Goal: Task Accomplishment & Management: Complete application form

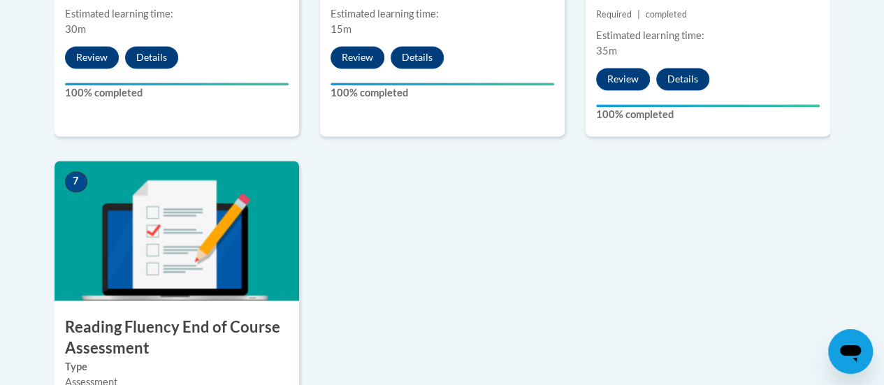
scroll to position [1143, 0]
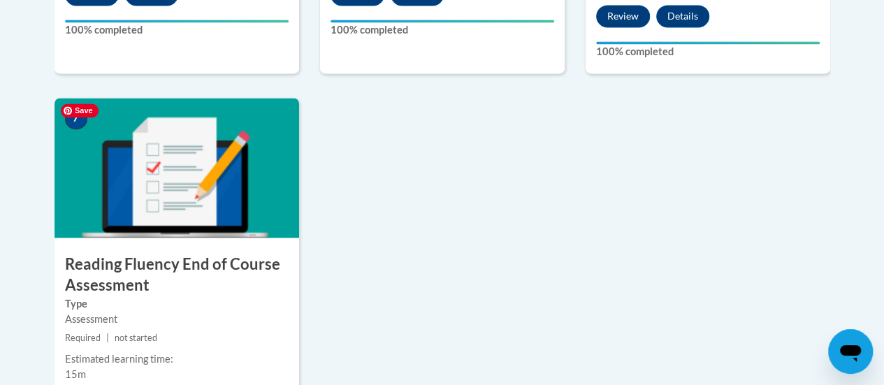
click at [183, 203] on img at bounding box center [177, 168] width 245 height 140
click at [120, 284] on h3 "Reading Fluency End of Course Assessment" at bounding box center [177, 274] width 245 height 43
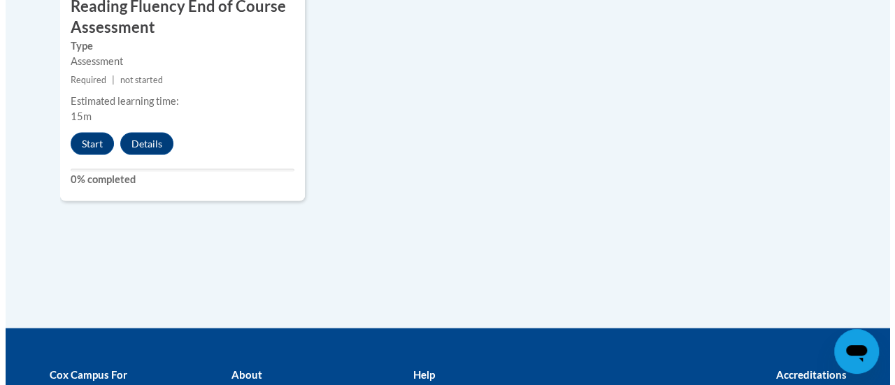
scroll to position [1395, 0]
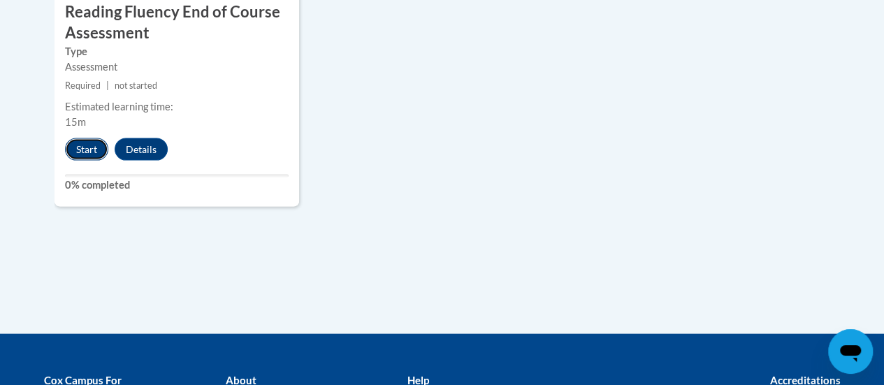
click at [78, 155] on button "Start" at bounding box center [86, 149] width 43 height 22
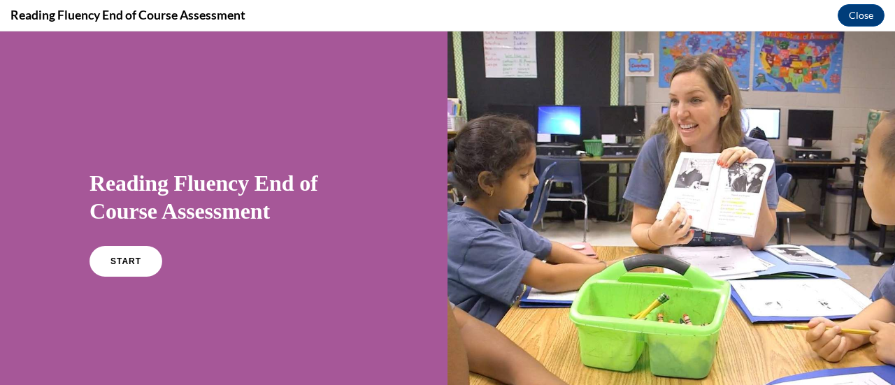
scroll to position [0, 0]
click at [105, 266] on link "START" at bounding box center [125, 261] width 76 height 32
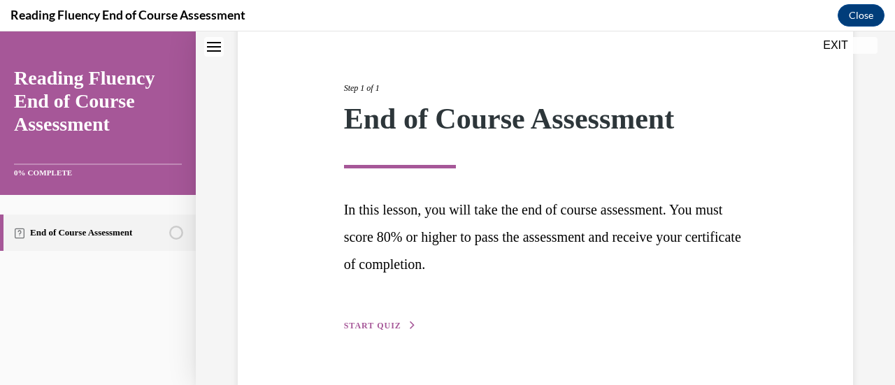
scroll to position [176, 0]
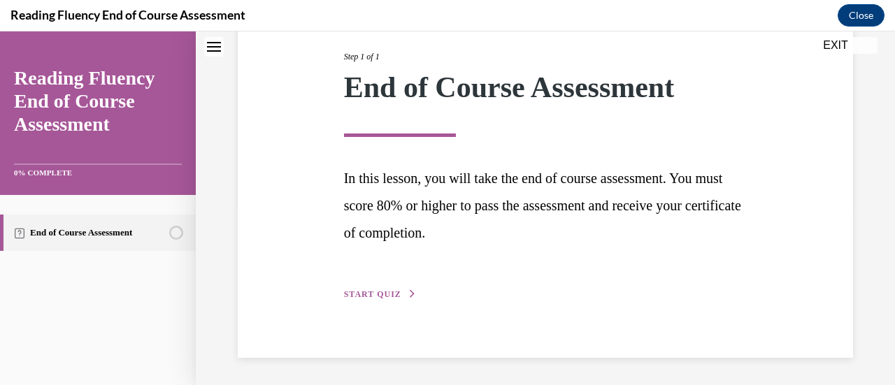
click at [355, 305] on div "Step 1 of 1 End of Course Assessment In this lesson, you will take the end of c…" at bounding box center [545, 160] width 615 height 396
click at [362, 290] on span "START QUIZ" at bounding box center [372, 294] width 57 height 10
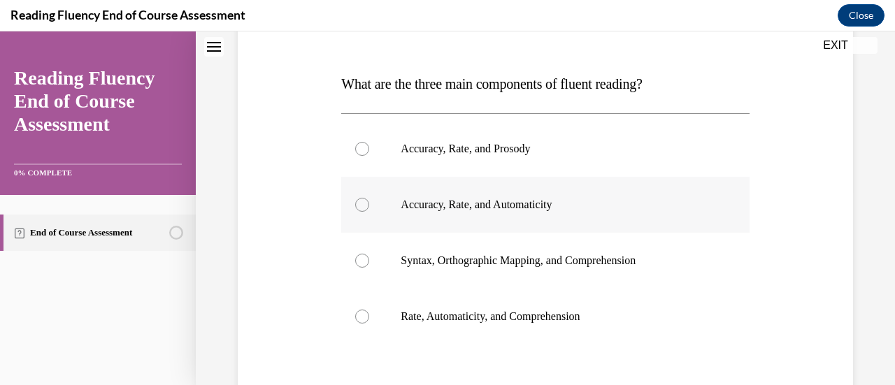
scroll to position [196, 0]
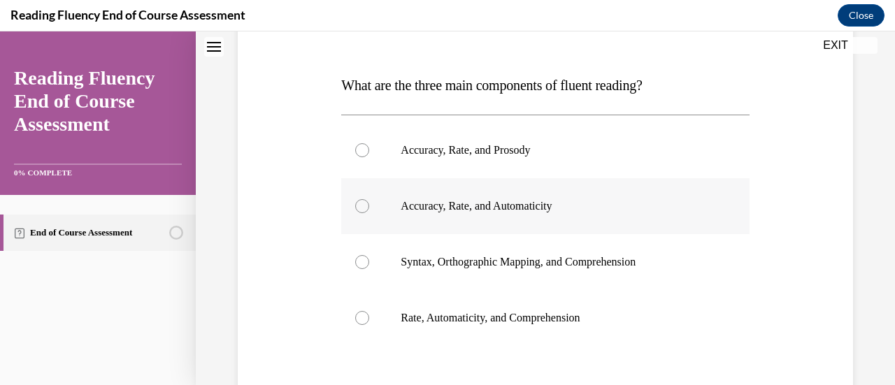
click at [558, 215] on label "Accuracy, Rate, and Automaticity" at bounding box center [544, 206] width 407 height 56
click at [369, 213] on input "Accuracy, Rate, and Automaticity" at bounding box center [362, 206] width 14 height 14
radio input "true"
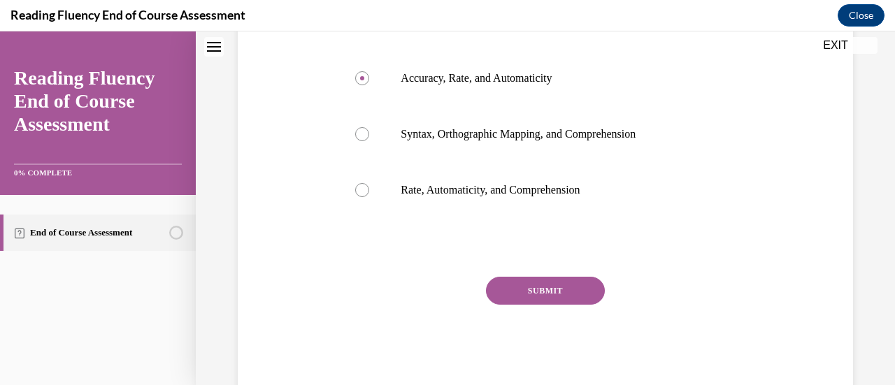
click at [562, 302] on button "SUBMIT" at bounding box center [545, 291] width 119 height 28
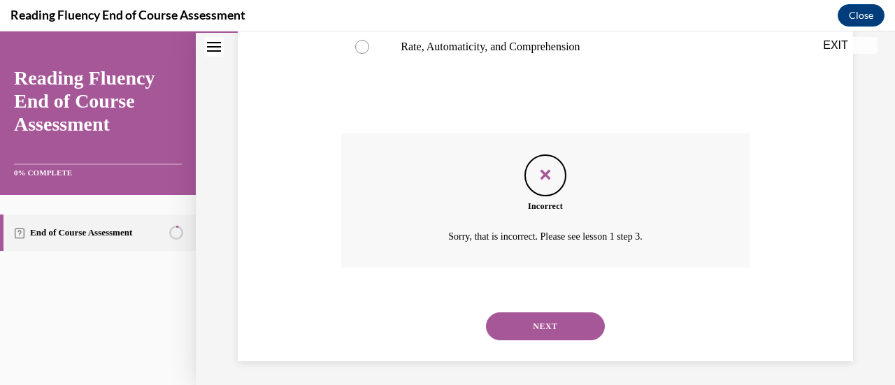
scroll to position [471, 0]
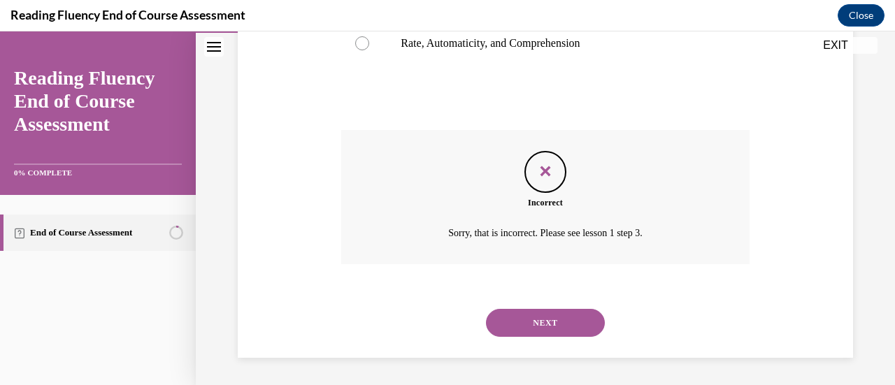
click at [581, 333] on button "NEXT" at bounding box center [545, 323] width 119 height 28
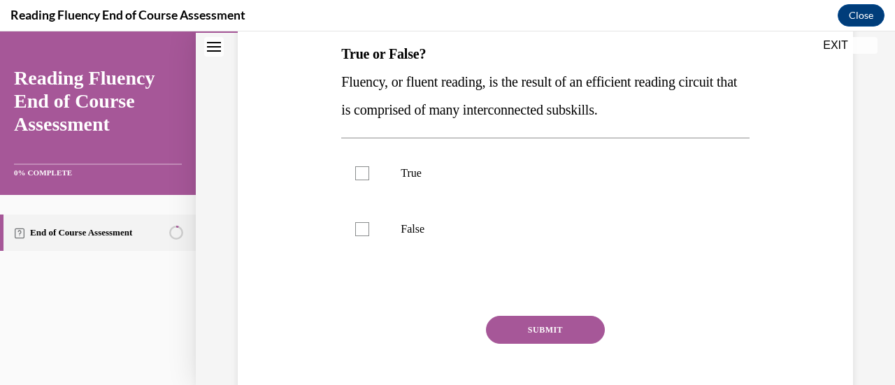
scroll to position [230, 0]
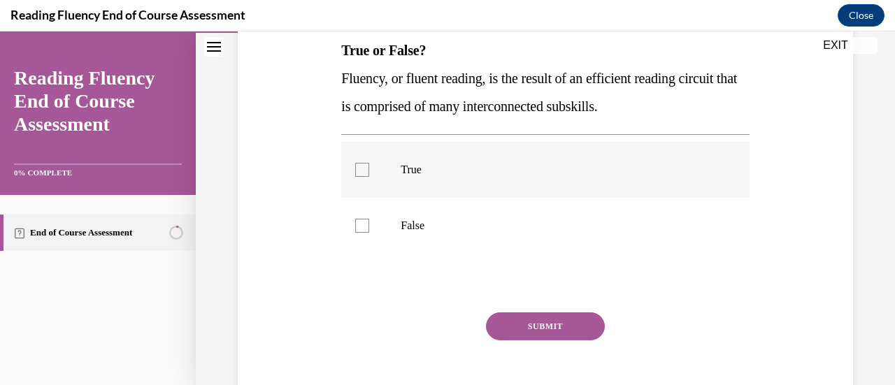
click at [407, 170] on p "True" at bounding box center [556, 170] width 313 height 14
click at [369, 170] on input "True" at bounding box center [362, 170] width 14 height 14
checkbox input "true"
click at [535, 338] on button "SUBMIT" at bounding box center [545, 326] width 119 height 28
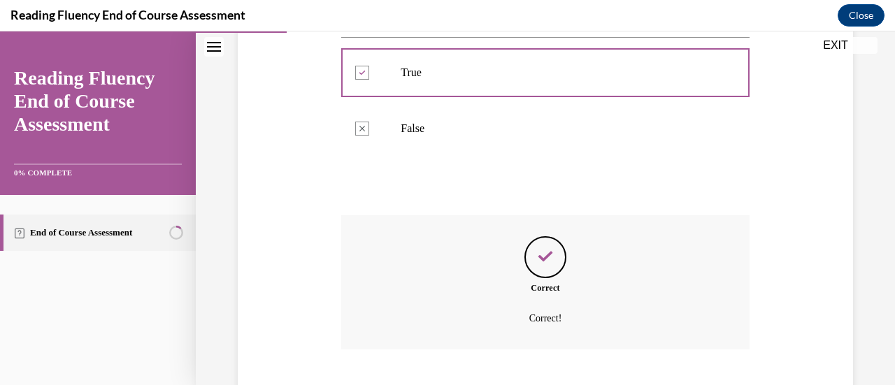
scroll to position [412, 0]
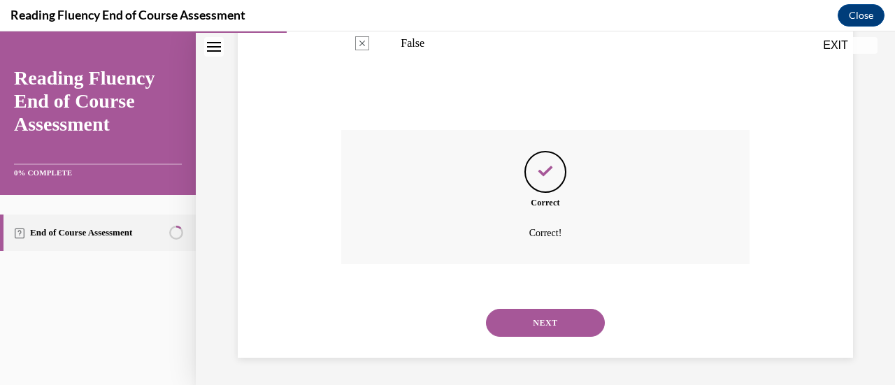
click at [524, 335] on button "NEXT" at bounding box center [545, 323] width 119 height 28
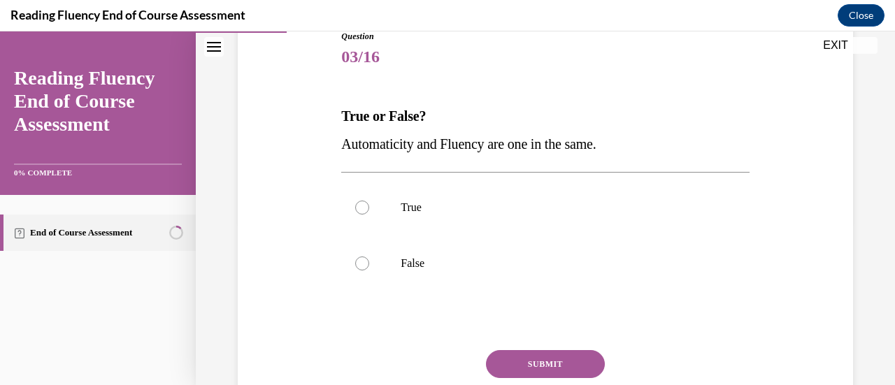
scroll to position [165, 0]
click at [359, 260] on div at bounding box center [362, 263] width 14 height 14
click at [359, 260] on input "False" at bounding box center [362, 263] width 14 height 14
radio input "true"
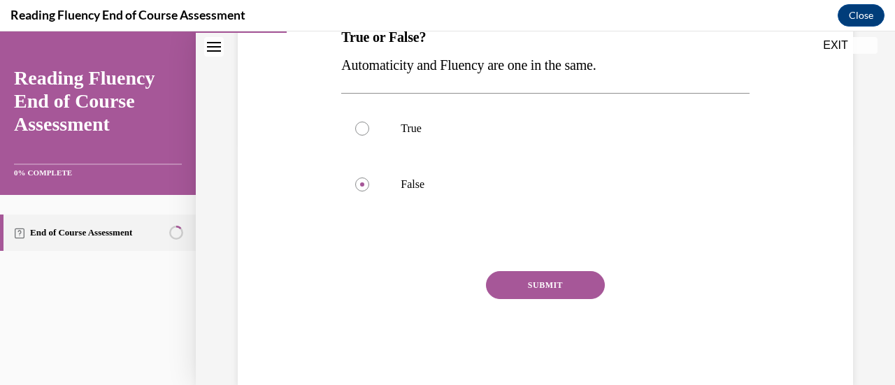
click at [562, 287] on button "SUBMIT" at bounding box center [545, 285] width 119 height 28
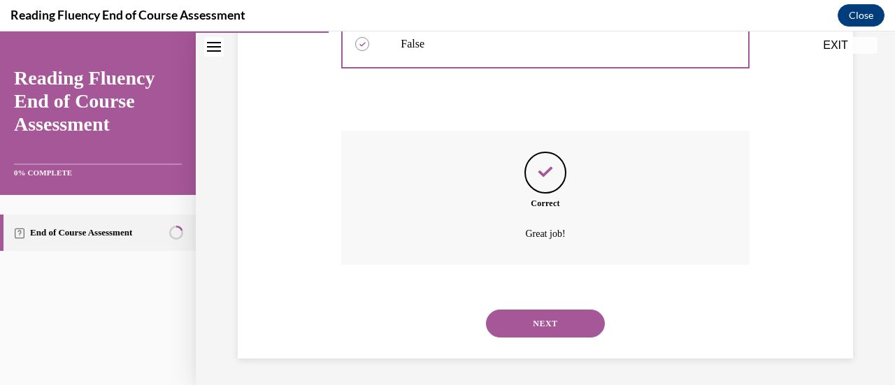
scroll to position [384, 0]
click at [584, 329] on button "NEXT" at bounding box center [545, 323] width 119 height 28
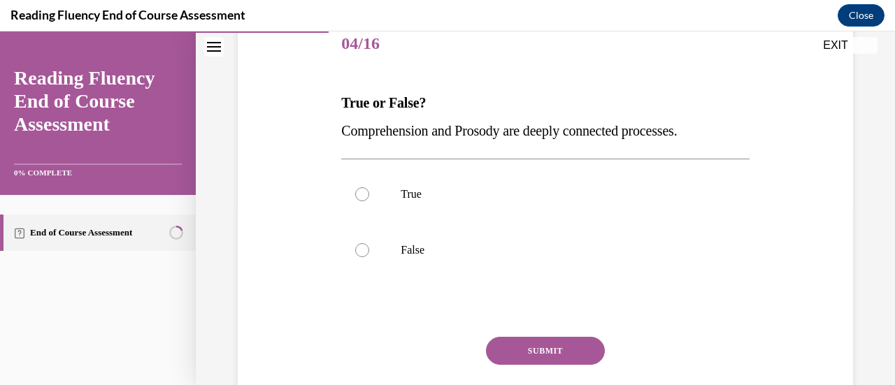
scroll to position [175, 0]
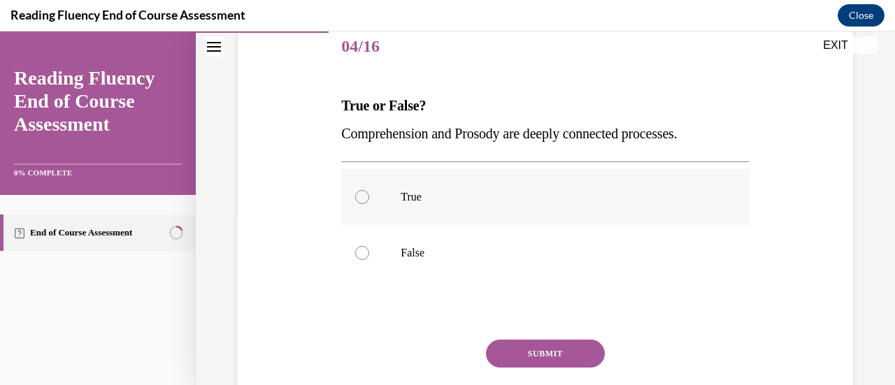
click at [361, 196] on div at bounding box center [362, 197] width 14 height 14
click at [361, 196] on input "True" at bounding box center [362, 197] width 14 height 14
radio input "true"
click at [541, 352] on button "SUBMIT" at bounding box center [545, 354] width 119 height 28
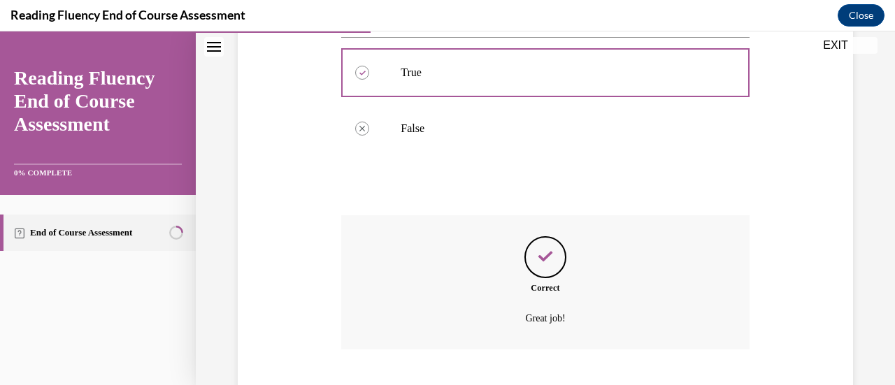
scroll to position [384, 0]
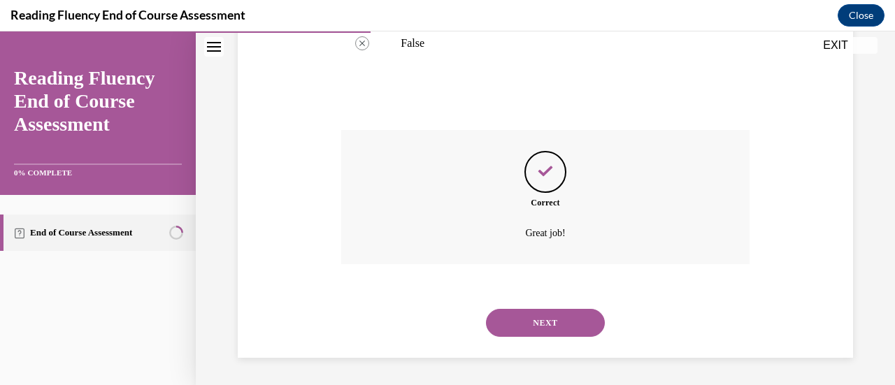
click at [556, 331] on button "NEXT" at bounding box center [545, 323] width 119 height 28
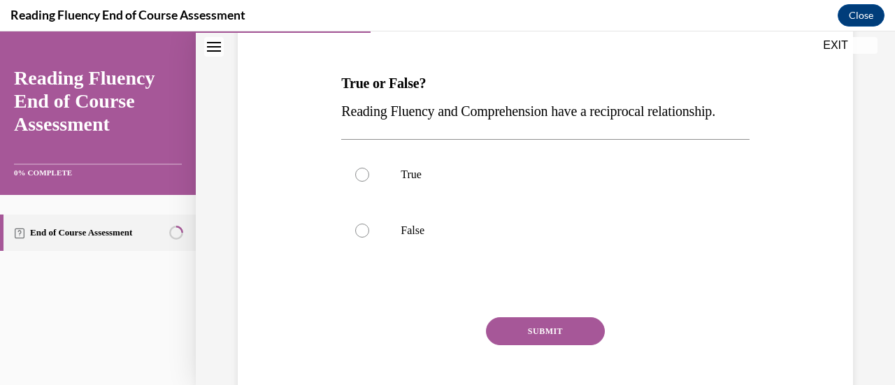
scroll to position [199, 0]
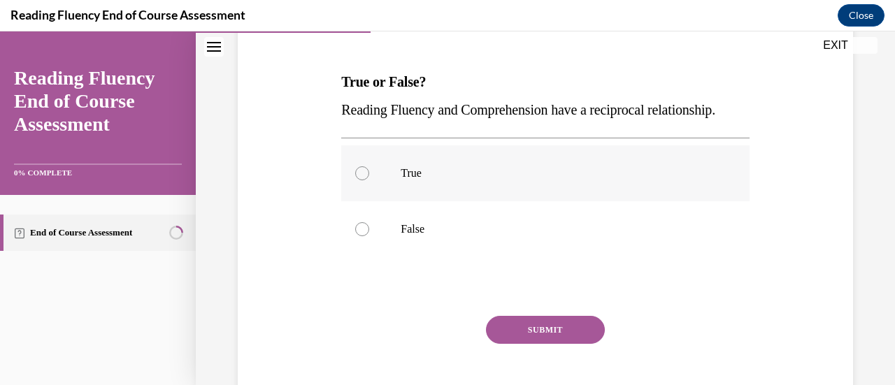
click at [363, 201] on label "True" at bounding box center [544, 173] width 407 height 56
click at [363, 180] on input "True" at bounding box center [362, 173] width 14 height 14
radio input "true"
click at [517, 344] on button "SUBMIT" at bounding box center [545, 330] width 119 height 28
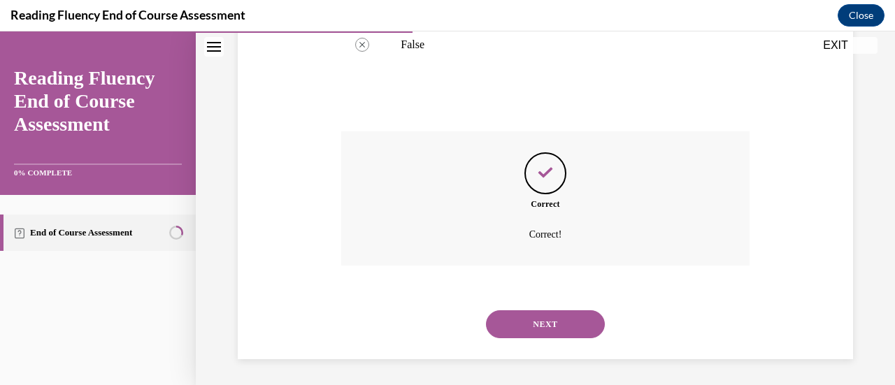
scroll to position [412, 0]
click at [528, 333] on button "NEXT" at bounding box center [545, 322] width 119 height 28
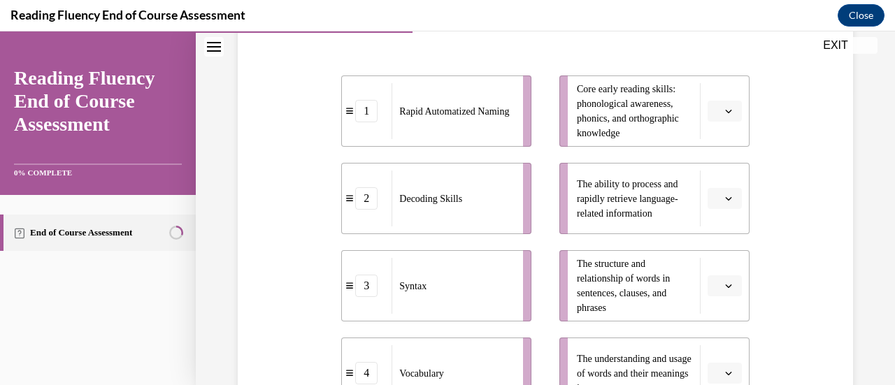
scroll to position [295, 0]
click at [725, 199] on icon "button" at bounding box center [728, 199] width 7 height 7
click at [778, 215] on div "Question 06/16 Match the subskills below that contribute to fluent reading with…" at bounding box center [545, 220] width 622 height 726
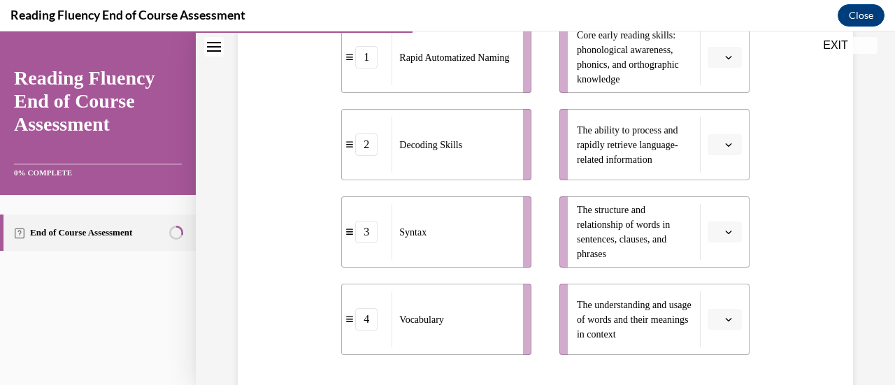
scroll to position [349, 0]
click at [721, 324] on button "button" at bounding box center [724, 320] width 34 height 21
click at [709, 291] on span "4" at bounding box center [709, 288] width 5 height 11
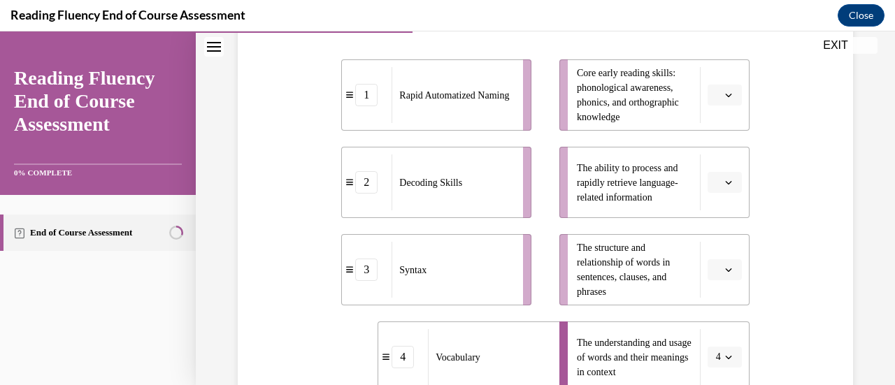
scroll to position [310, 0]
click at [725, 183] on icon "button" at bounding box center [728, 183] width 7 height 7
click at [712, 246] on span "1" at bounding box center [709, 242] width 5 height 11
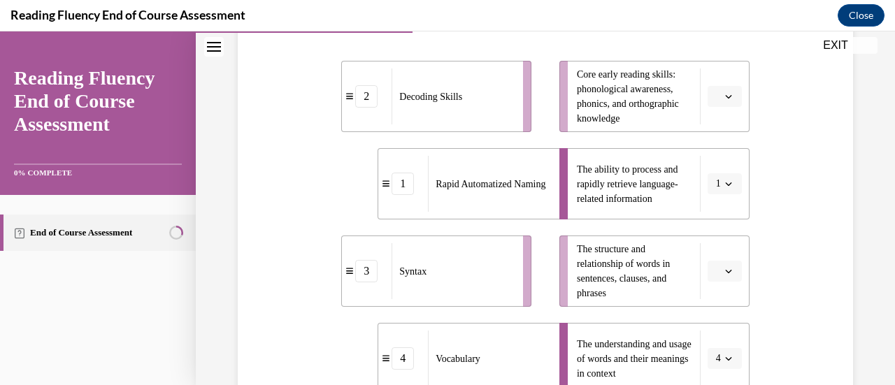
click at [725, 96] on icon "button" at bounding box center [728, 96] width 7 height 7
click at [712, 157] on span "1" at bounding box center [709, 155] width 5 height 11
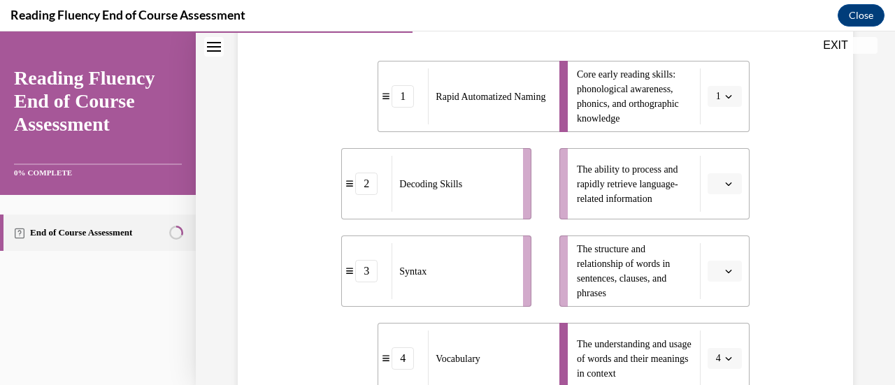
click at [714, 182] on button "button" at bounding box center [724, 183] width 34 height 21
click at [716, 96] on span "1" at bounding box center [718, 96] width 5 height 14
click at [709, 186] on span "2" at bounding box center [707, 183] width 5 height 11
click at [707, 193] on li "The ability to process and rapidly retrieve language-related information" at bounding box center [654, 183] width 190 height 71
click at [725, 184] on icon "button" at bounding box center [728, 183] width 7 height 7
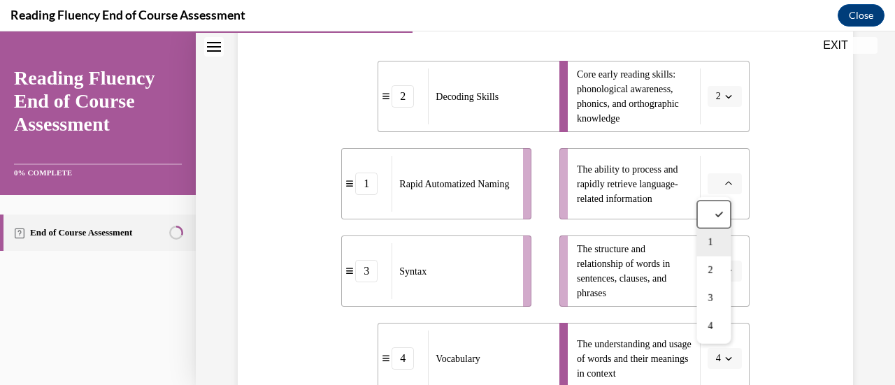
click at [719, 245] on div "1" at bounding box center [713, 243] width 34 height 28
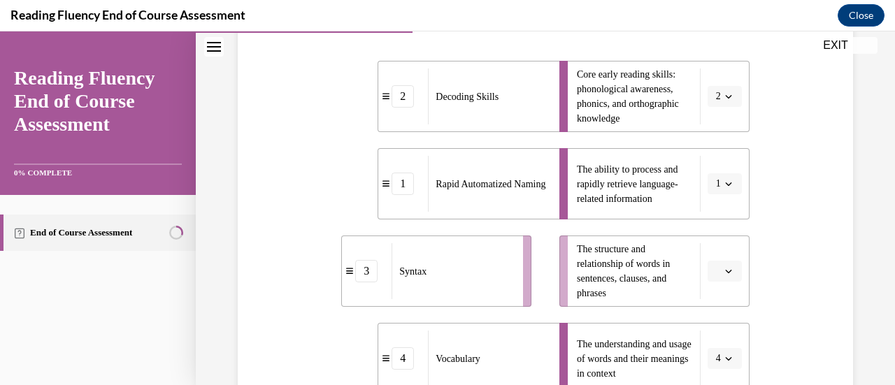
click at [725, 270] on icon "button" at bounding box center [728, 271] width 7 height 7
click at [710, 211] on span "3" at bounding box center [709, 211] width 5 height 11
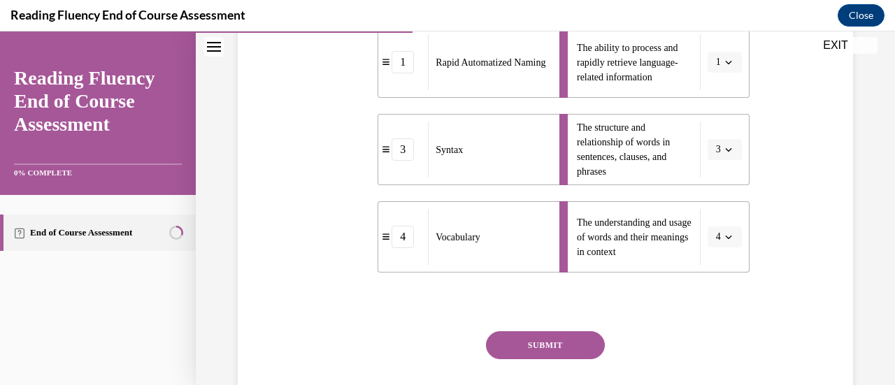
click at [547, 349] on button "SUBMIT" at bounding box center [545, 345] width 119 height 28
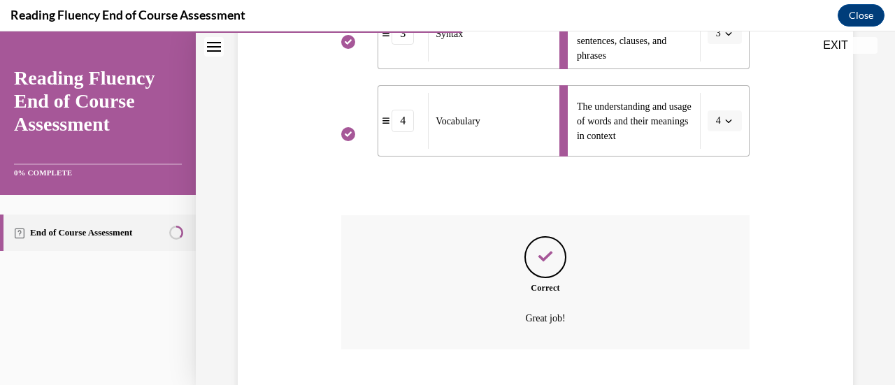
scroll to position [633, 0]
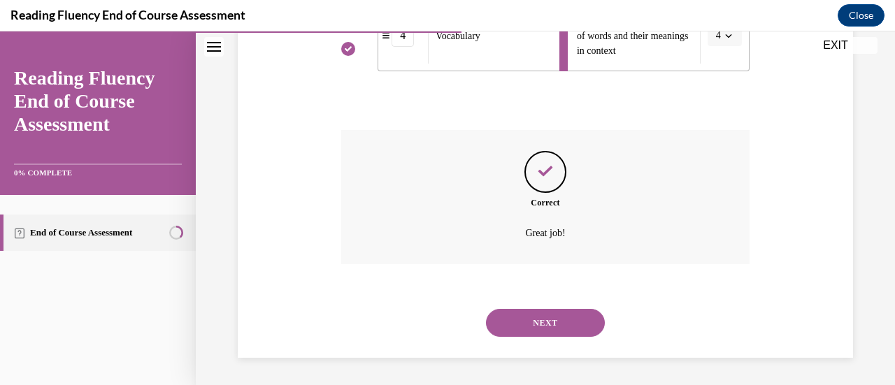
click at [561, 322] on button "NEXT" at bounding box center [545, 323] width 119 height 28
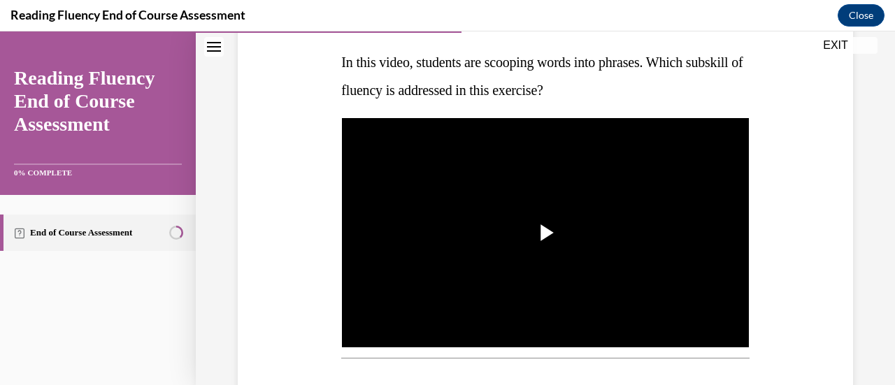
scroll to position [219, 0]
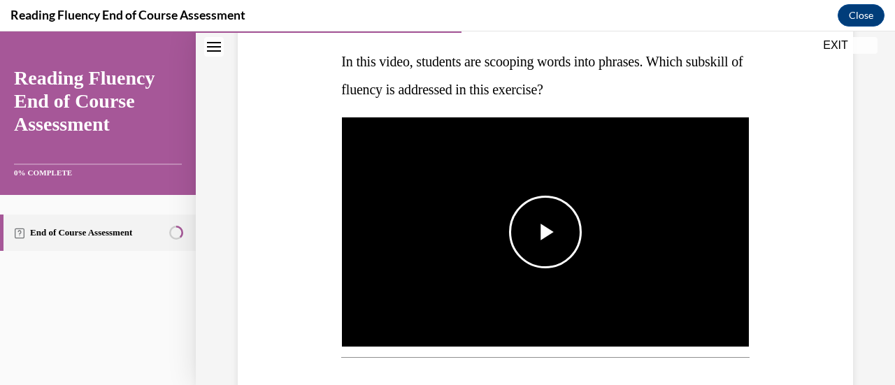
click at [545, 232] on span "Video player" at bounding box center [545, 232] width 0 height 0
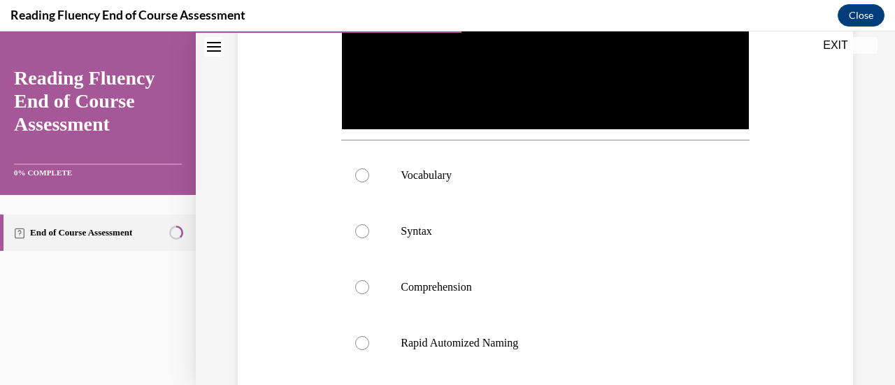
scroll to position [440, 0]
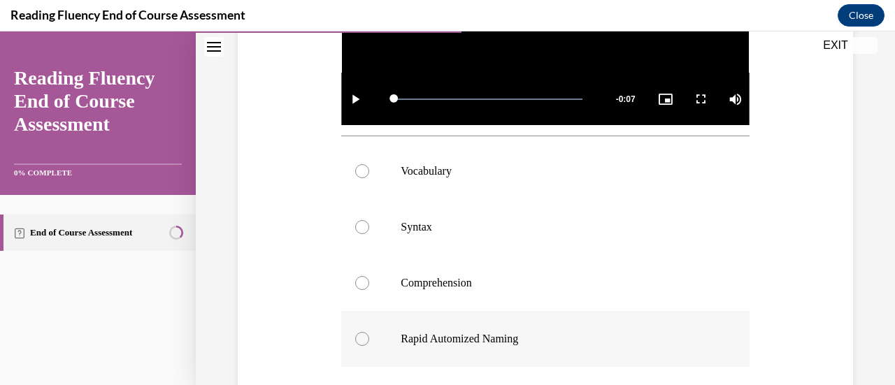
click at [362, 338] on div at bounding box center [362, 339] width 14 height 14
click at [362, 338] on input "Rapid Automized Naming" at bounding box center [362, 339] width 14 height 14
radio input "true"
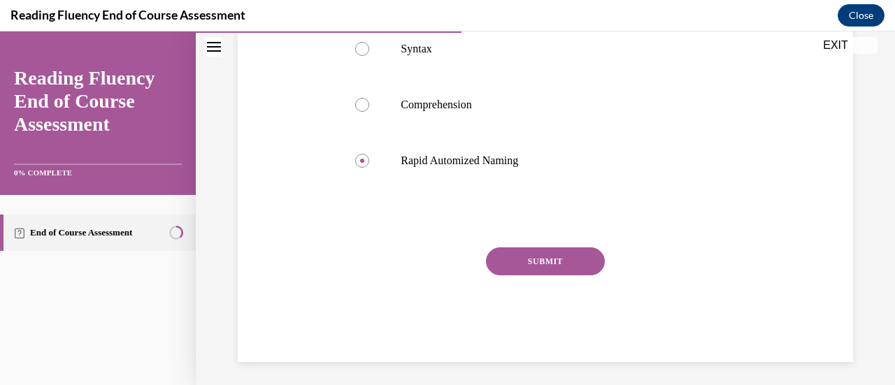
click at [514, 253] on button "SUBMIT" at bounding box center [545, 261] width 119 height 28
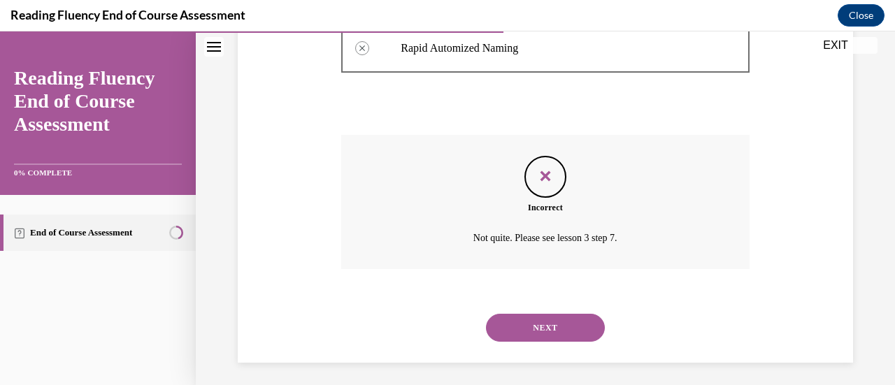
scroll to position [732, 0]
click at [556, 317] on button "NEXT" at bounding box center [545, 327] width 119 height 28
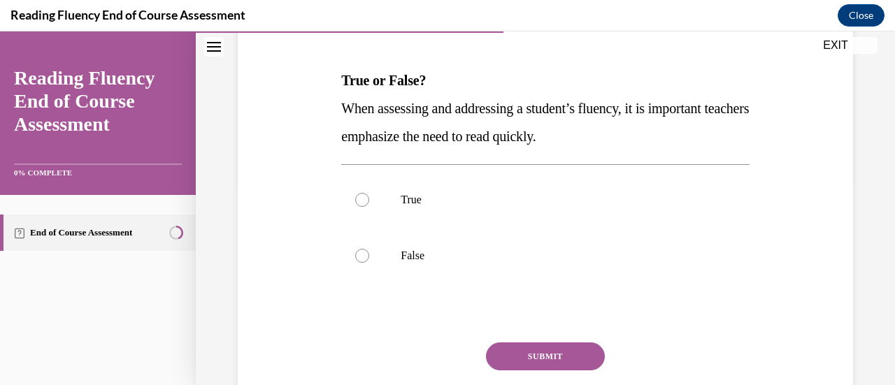
scroll to position [204, 0]
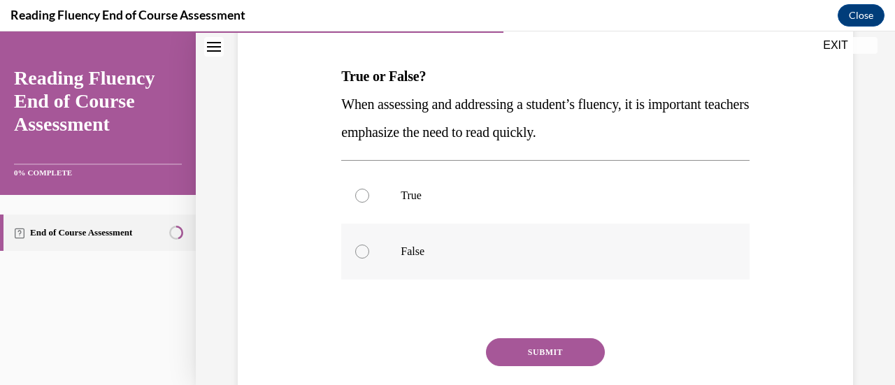
click at [359, 247] on div at bounding box center [362, 252] width 14 height 14
click at [359, 247] on input "False" at bounding box center [362, 252] width 14 height 14
radio input "true"
click at [526, 338] on button "SUBMIT" at bounding box center [545, 352] width 119 height 28
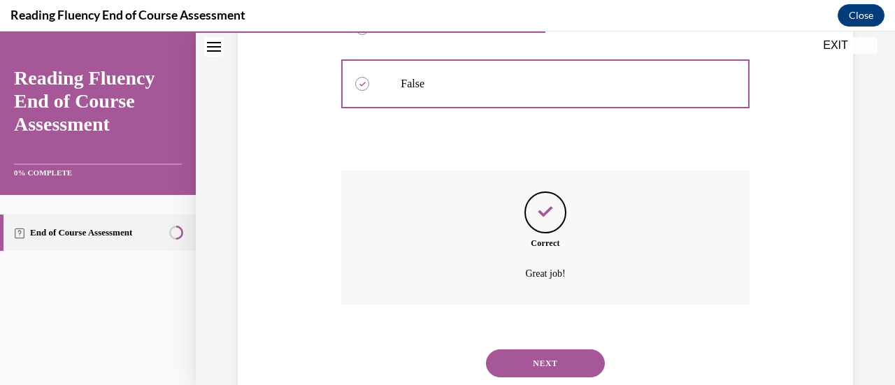
scroll to position [412, 0]
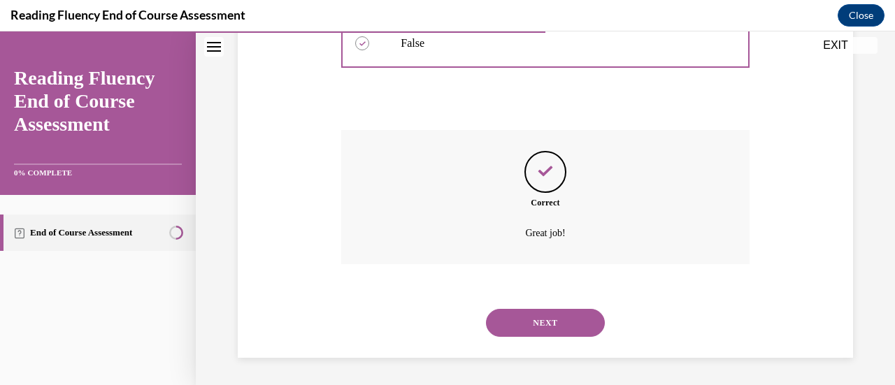
click at [534, 319] on button "NEXT" at bounding box center [545, 323] width 119 height 28
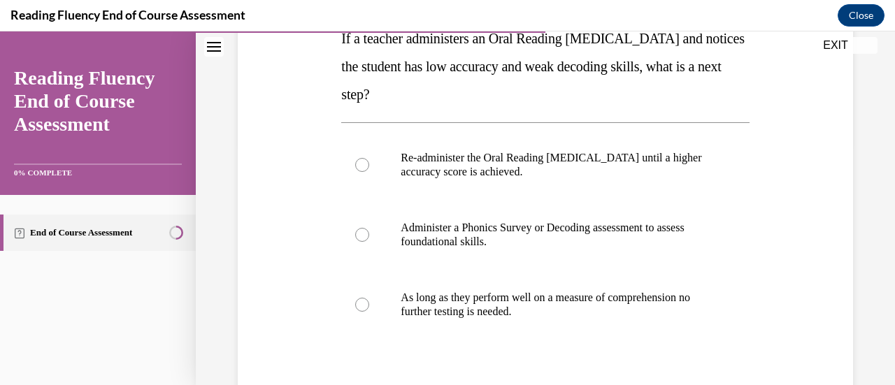
scroll to position [243, 0]
click at [511, 227] on p "Administer a Phonics Survey or Decoding assessment to assess foundational skill…" at bounding box center [556, 234] width 313 height 28
click at [369, 227] on input "Administer a Phonics Survey or Decoding assessment to assess foundational skill…" at bounding box center [362, 234] width 14 height 14
radio input "true"
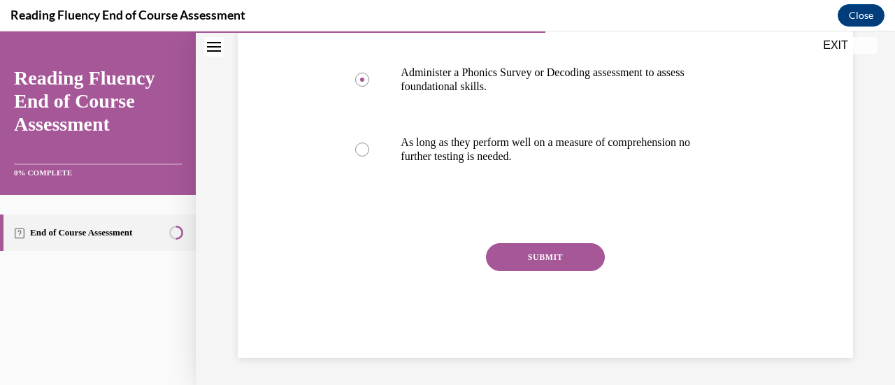
click at [577, 258] on button "SUBMIT" at bounding box center [545, 257] width 119 height 28
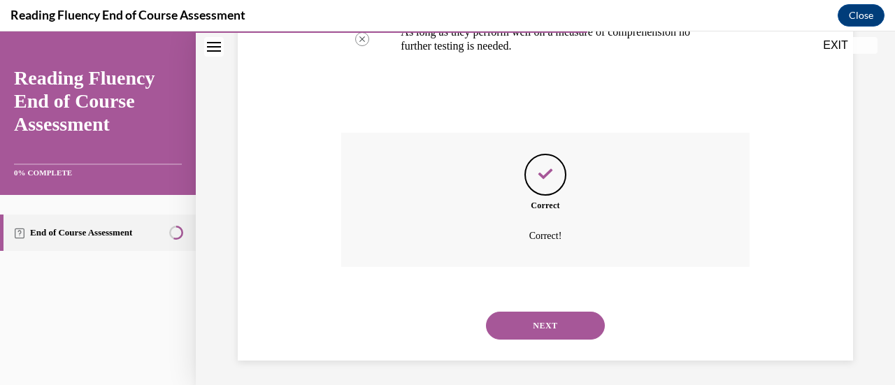
scroll to position [510, 0]
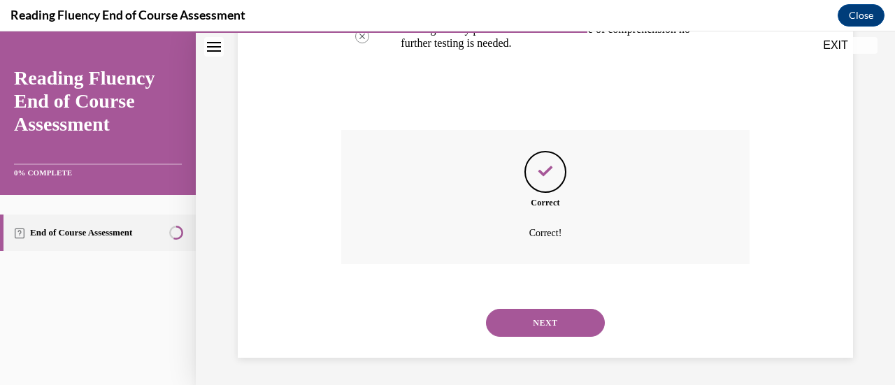
click at [535, 320] on button "NEXT" at bounding box center [545, 323] width 119 height 28
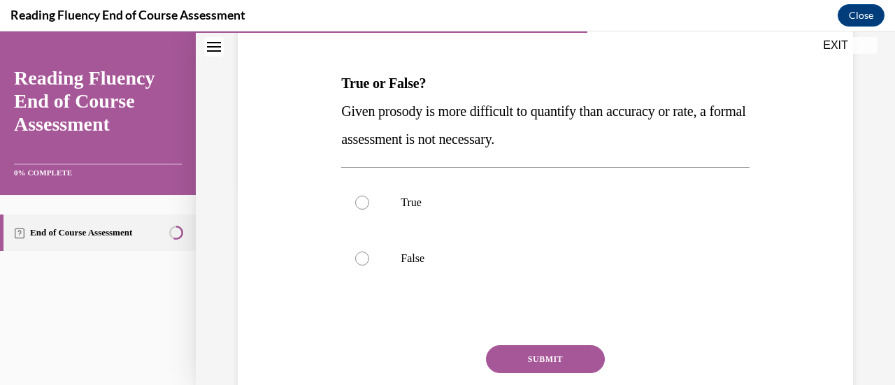
scroll to position [200, 0]
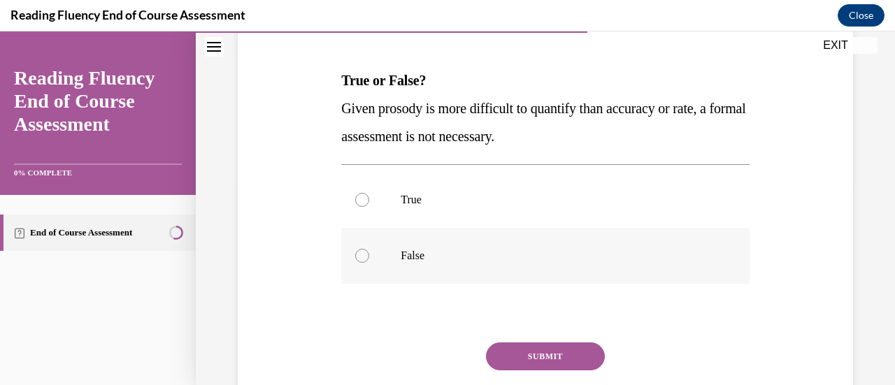
click at [394, 250] on label "False" at bounding box center [544, 256] width 407 height 56
click at [369, 250] on input "False" at bounding box center [362, 256] width 14 height 14
radio input "true"
click at [509, 343] on button "SUBMIT" at bounding box center [545, 356] width 119 height 28
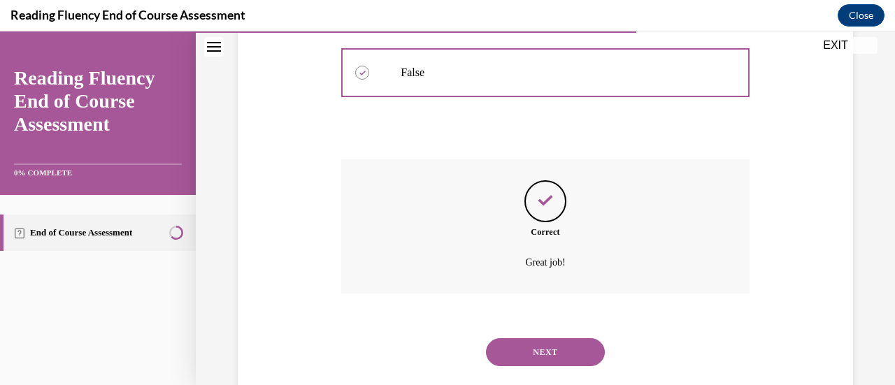
scroll to position [412, 0]
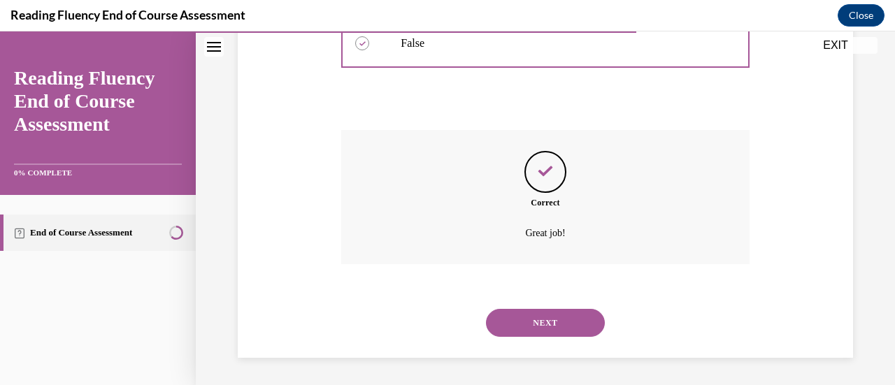
click at [557, 332] on button "NEXT" at bounding box center [545, 323] width 119 height 28
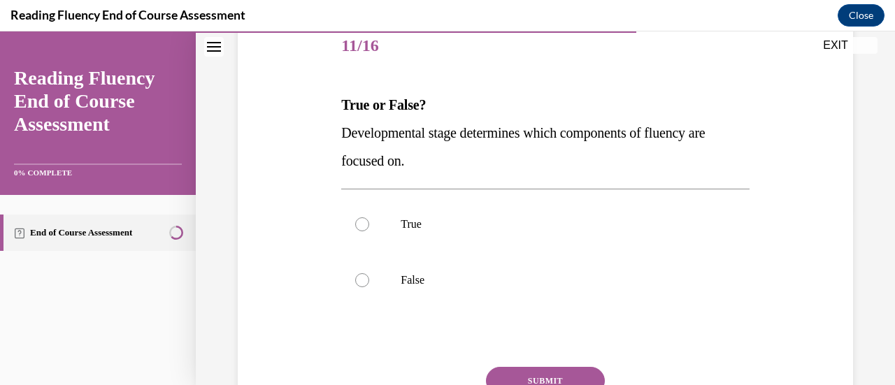
scroll to position [176, 0]
click at [375, 226] on label "True" at bounding box center [544, 224] width 407 height 56
click at [369, 226] on input "True" at bounding box center [362, 224] width 14 height 14
radio input "true"
click at [524, 372] on button "SUBMIT" at bounding box center [545, 380] width 119 height 28
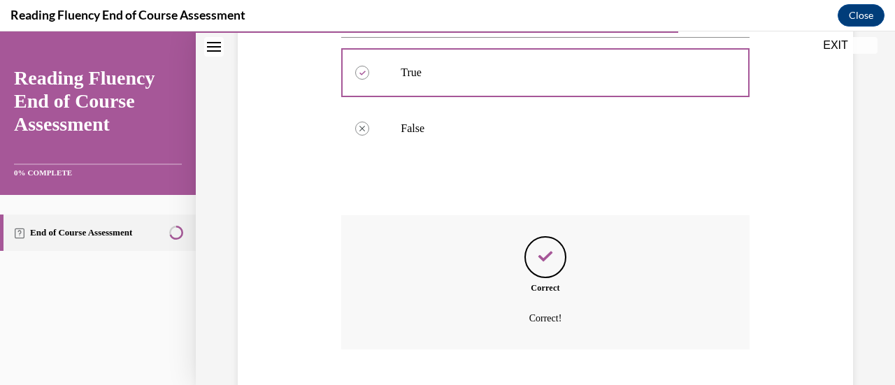
scroll to position [412, 0]
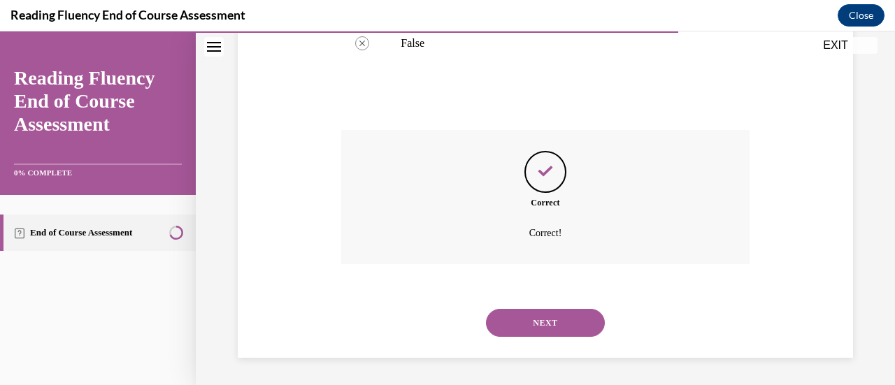
click at [561, 320] on button "NEXT" at bounding box center [545, 323] width 119 height 28
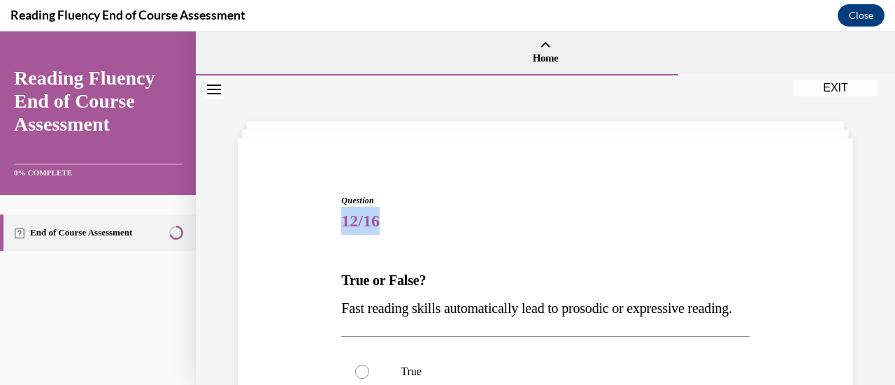
drag, startPoint x: 883, startPoint y: 193, endPoint x: 894, endPoint y: 231, distance: 39.8
click at [883, 231] on div "Home Question 11/16 True or False? Developmental stage determines which compone…" at bounding box center [545, 208] width 699 height 354
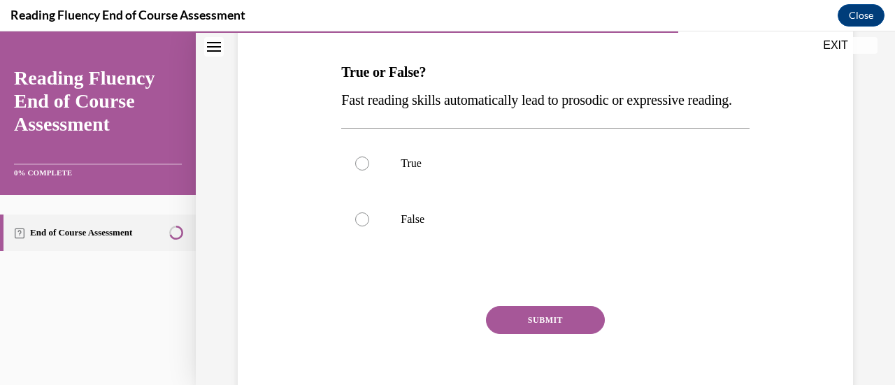
scroll to position [226, 0]
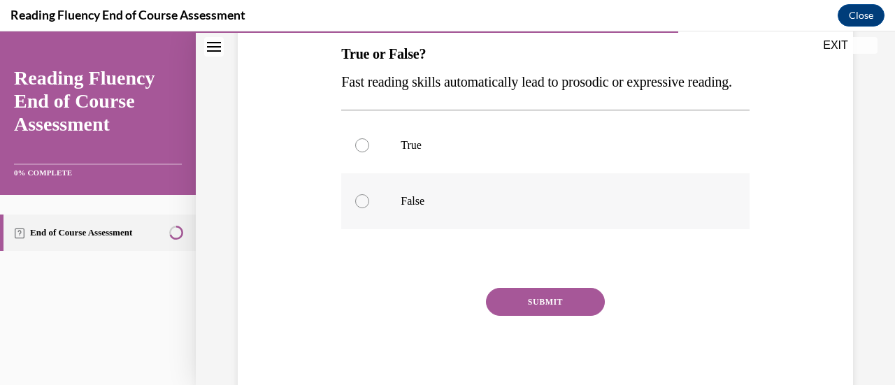
click at [355, 208] on div at bounding box center [362, 201] width 14 height 14
click at [355, 208] on input "False" at bounding box center [362, 201] width 14 height 14
radio input "true"
click at [542, 311] on div "Question 12/16 True or False? Fast reading skills automatically lead to prosodi…" at bounding box center [544, 185] width 407 height 435
click at [542, 316] on button "SUBMIT" at bounding box center [545, 302] width 119 height 28
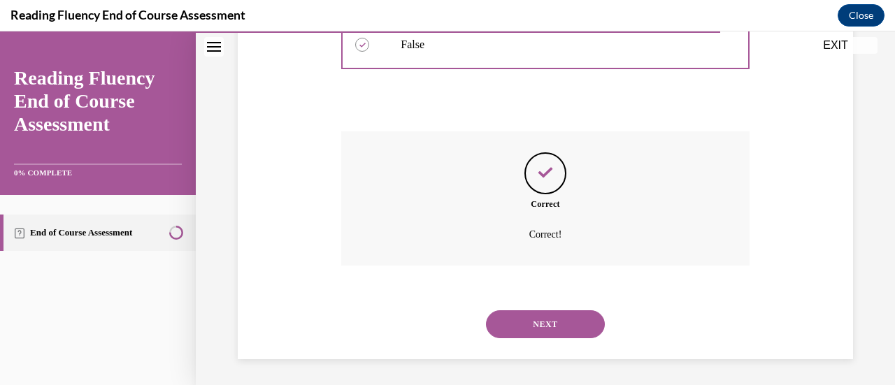
scroll to position [412, 0]
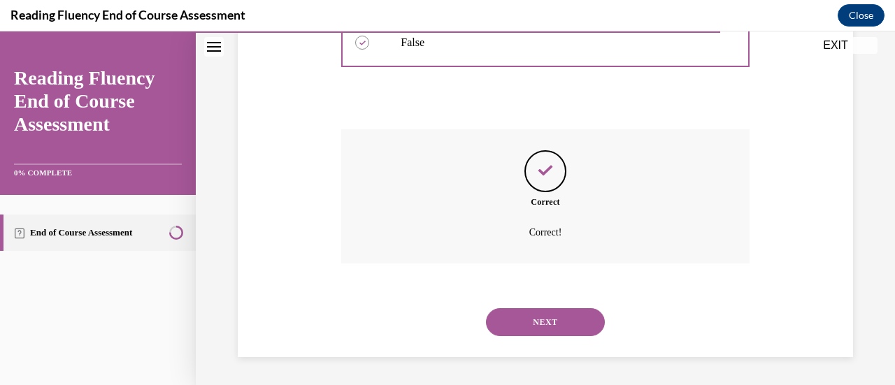
click at [555, 331] on button "NEXT" at bounding box center [545, 322] width 119 height 28
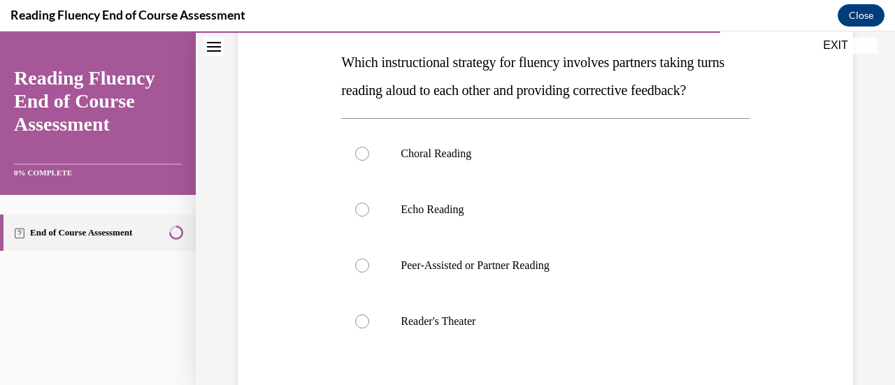
scroll to position [216, 0]
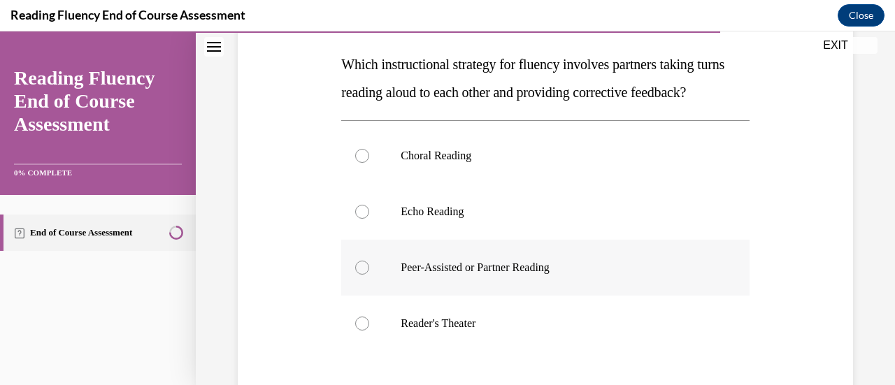
click at [561, 275] on p "Peer-Assisted or Partner Reading" at bounding box center [556, 268] width 313 height 14
click at [369, 275] on input "Peer-Assisted or Partner Reading" at bounding box center [362, 268] width 14 height 14
radio input "true"
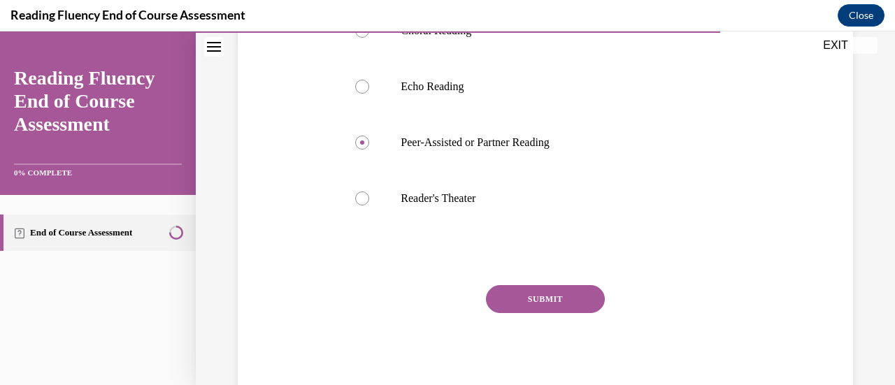
click at [546, 313] on button "SUBMIT" at bounding box center [545, 299] width 119 height 28
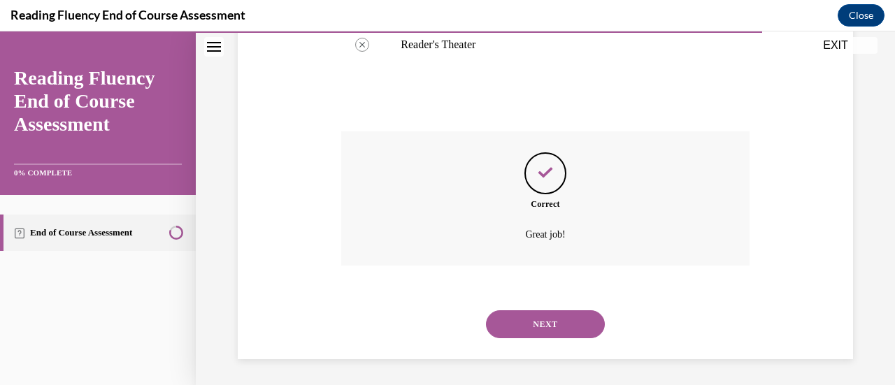
scroll to position [524, 0]
click at [542, 321] on button "NEXT" at bounding box center [545, 322] width 119 height 28
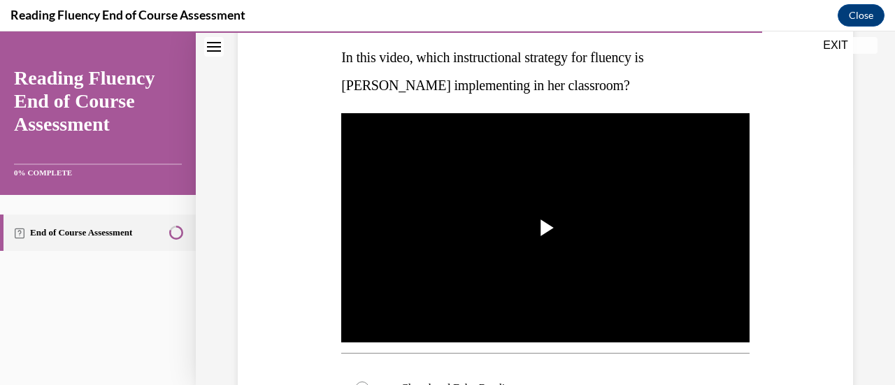
scroll to position [224, 0]
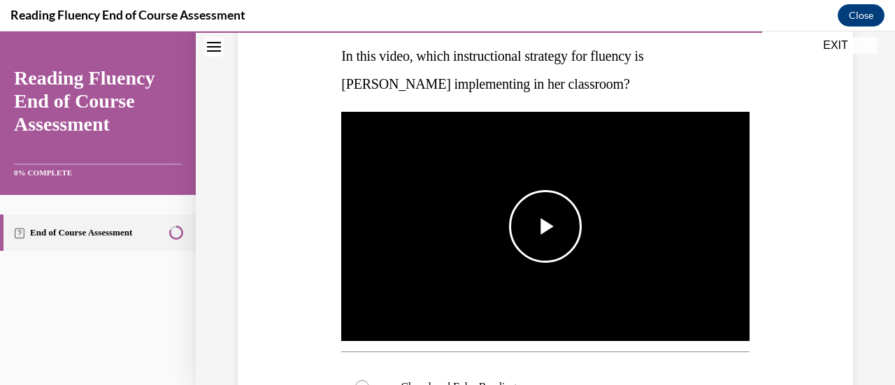
click at [545, 226] on span "Video player" at bounding box center [545, 226] width 0 height 0
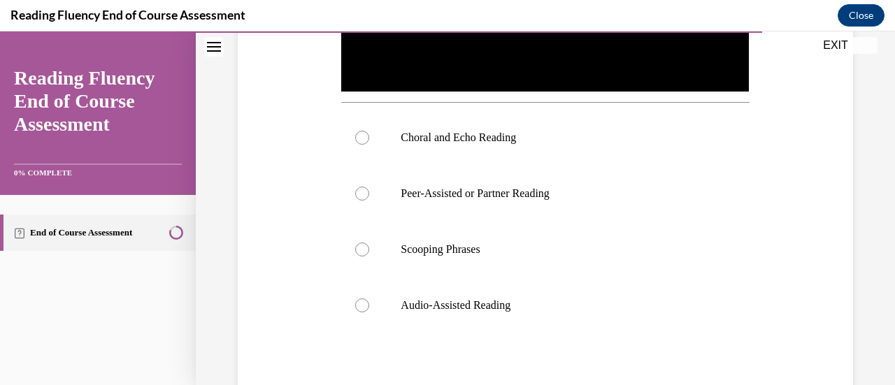
scroll to position [472, 0]
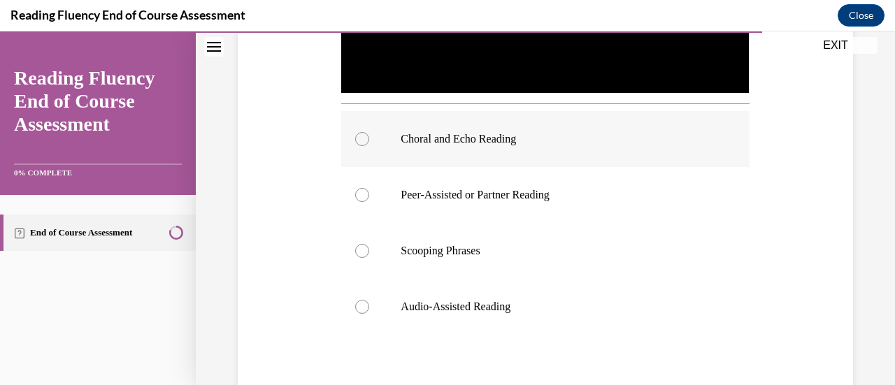
click at [365, 132] on div at bounding box center [362, 139] width 14 height 14
click at [365, 132] on input "Choral and Echo Reading" at bounding box center [362, 139] width 14 height 14
radio input "true"
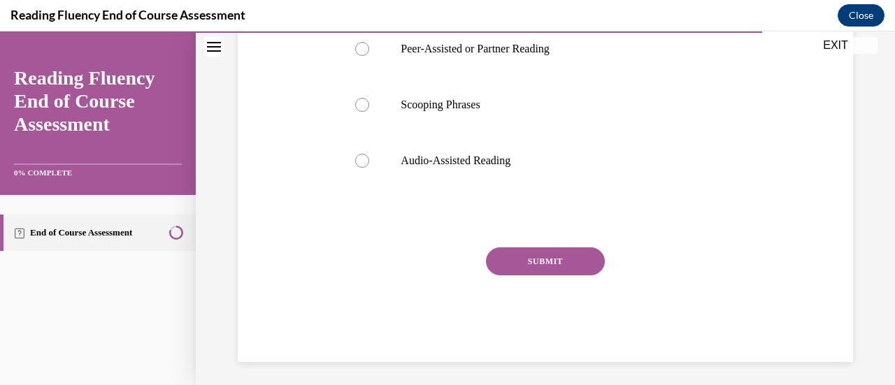
click at [505, 261] on button "SUBMIT" at bounding box center [545, 261] width 119 height 28
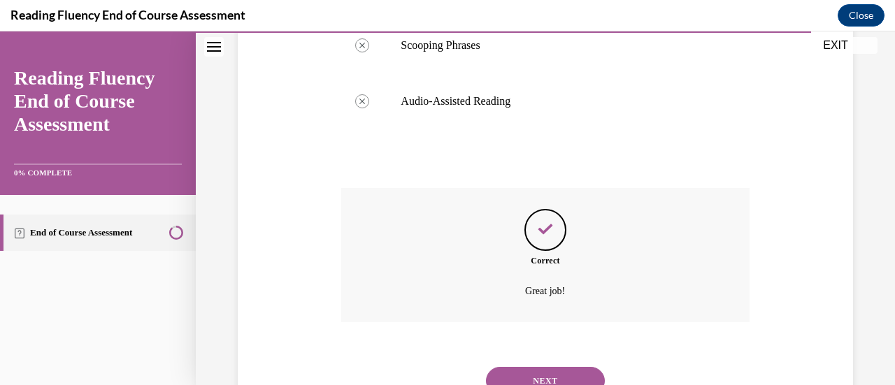
scroll to position [732, 0]
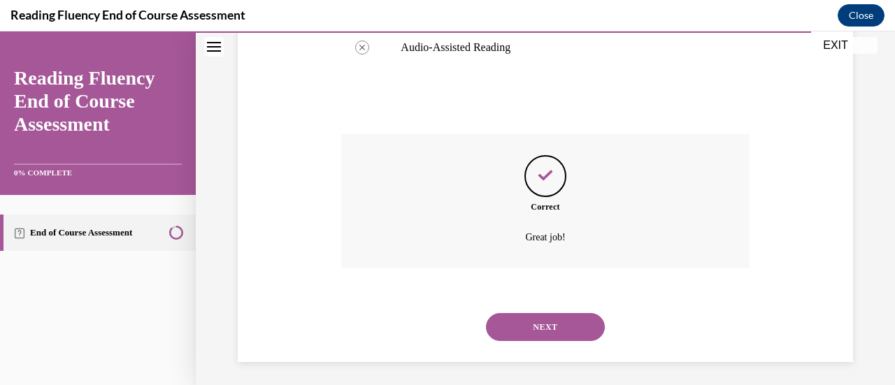
click at [547, 317] on button "NEXT" at bounding box center [545, 327] width 119 height 28
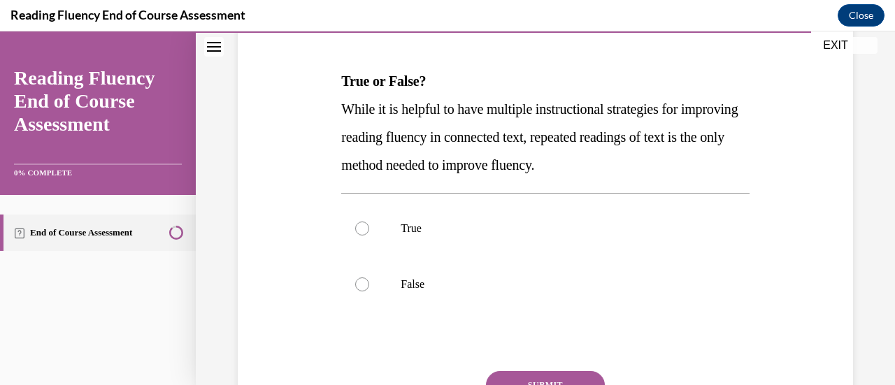
scroll to position [205, 0]
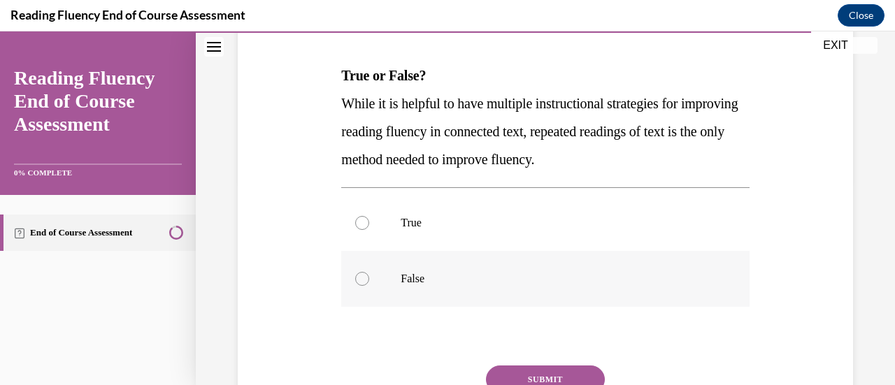
click at [361, 270] on label "False" at bounding box center [544, 279] width 407 height 56
click at [361, 272] on input "False" at bounding box center [362, 279] width 14 height 14
radio input "true"
click at [550, 377] on button "SUBMIT" at bounding box center [545, 380] width 119 height 28
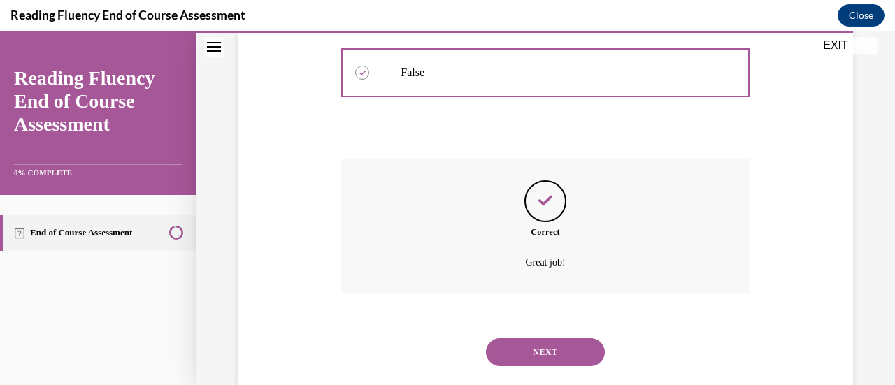
scroll to position [440, 0]
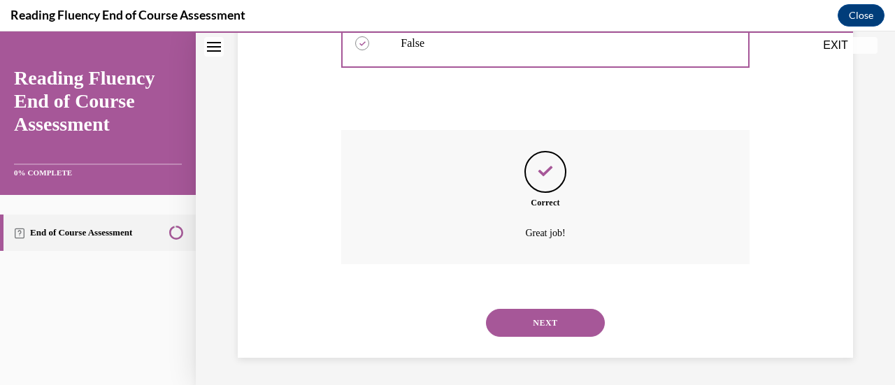
click at [554, 336] on div "NEXT" at bounding box center [544, 323] width 407 height 56
click at [531, 311] on button "NEXT" at bounding box center [545, 323] width 119 height 28
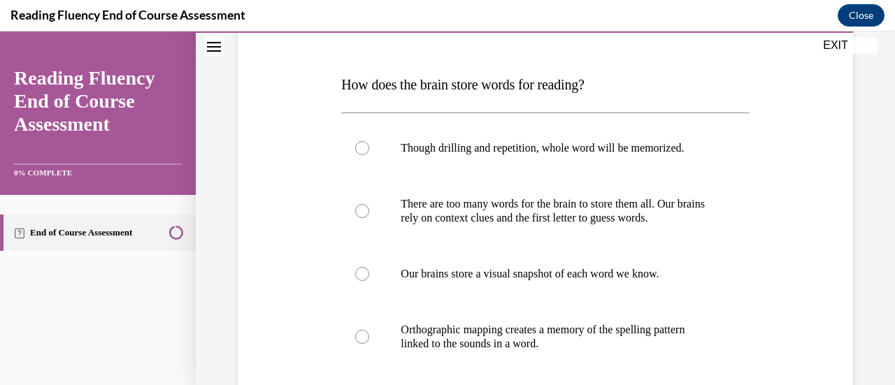
scroll to position [235, 0]
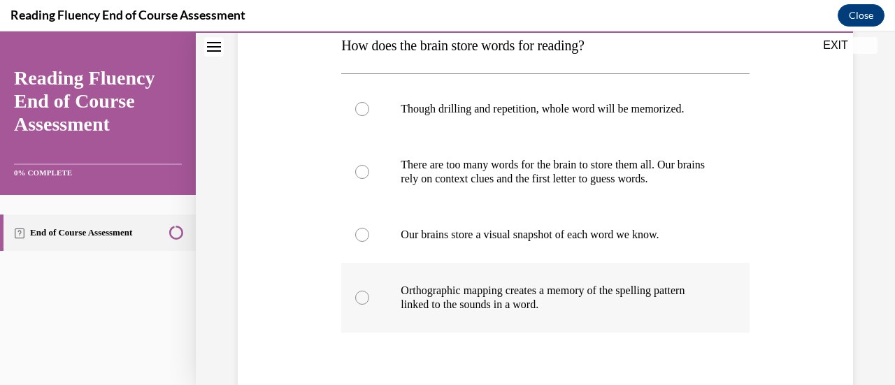
click at [576, 297] on p "Orthographic mapping creates a memory of the spelling pattern linked to the sou…" at bounding box center [556, 298] width 313 height 28
click at [369, 297] on input "Orthographic mapping creates a memory of the spelling pattern linked to the sou…" at bounding box center [362, 298] width 14 height 14
radio input "true"
click at [576, 297] on p "Orthographic mapping creates a memory of the spelling pattern linked to the sou…" at bounding box center [556, 298] width 313 height 28
click at [369, 297] on input "Orthographic mapping creates a memory of the spelling pattern linked to the sou…" at bounding box center [362, 298] width 14 height 14
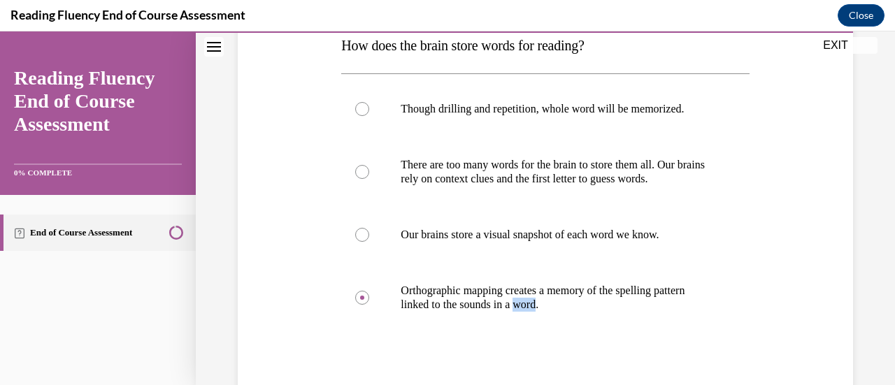
scroll to position [383, 0]
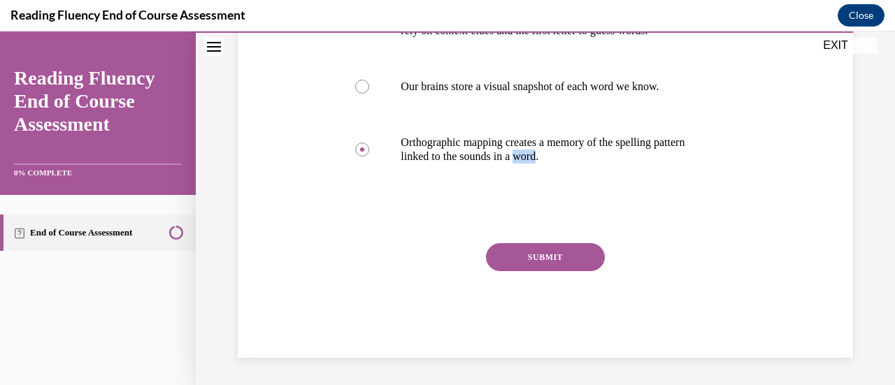
click at [531, 259] on button "SUBMIT" at bounding box center [545, 257] width 119 height 28
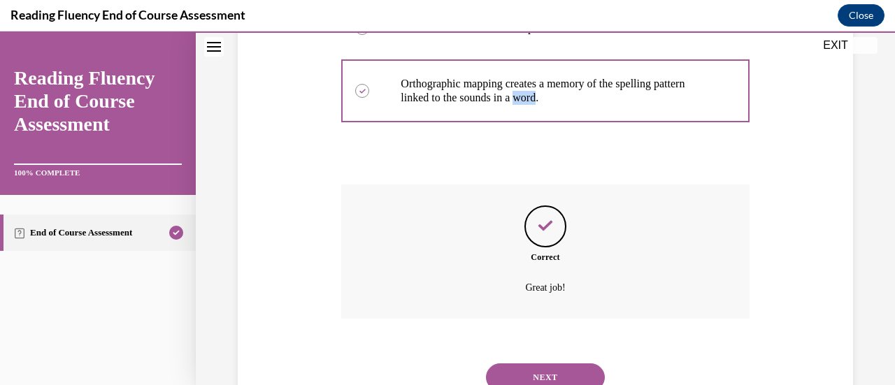
scroll to position [496, 0]
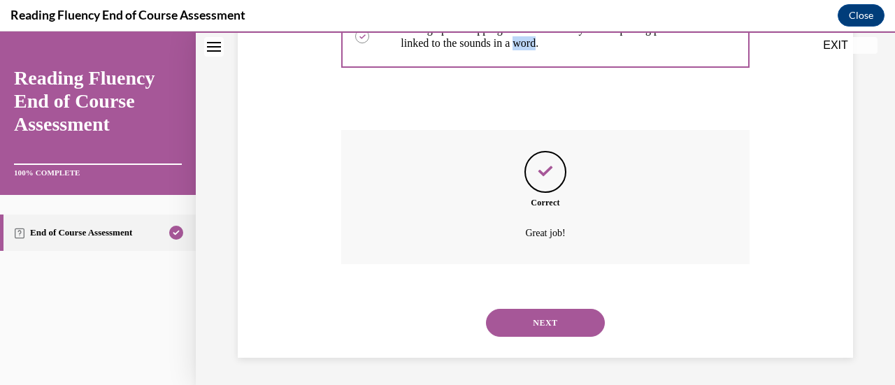
click at [534, 314] on button "NEXT" at bounding box center [545, 323] width 119 height 28
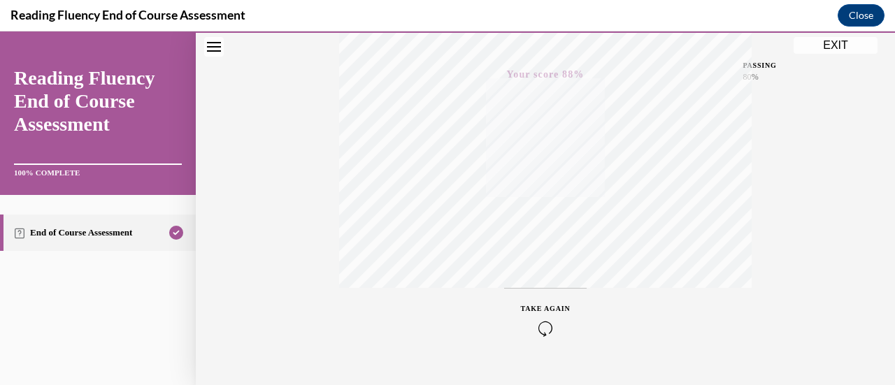
scroll to position [362, 0]
click at [843, 41] on button "EXIT" at bounding box center [835, 45] width 84 height 17
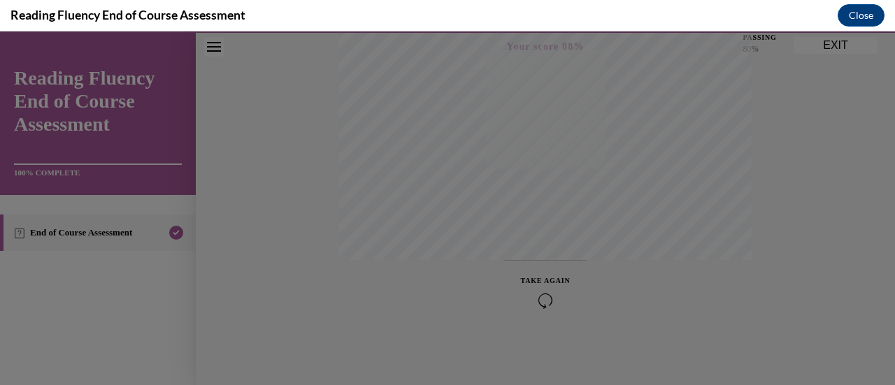
click at [843, 41] on div at bounding box center [447, 208] width 895 height 354
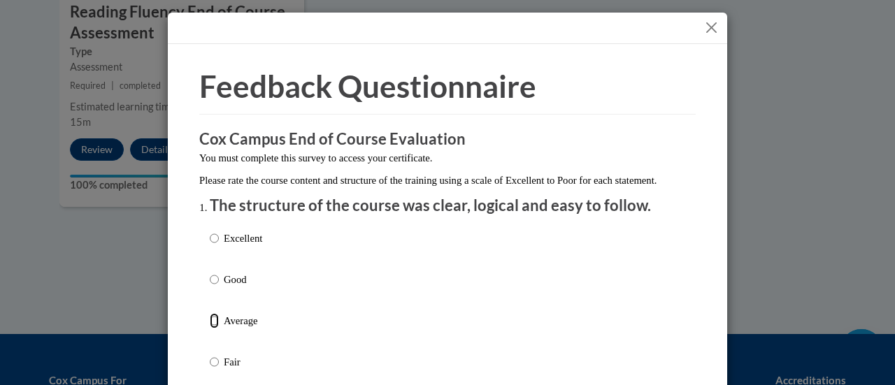
click at [210, 329] on input "Average" at bounding box center [214, 320] width 9 height 15
radio input "true"
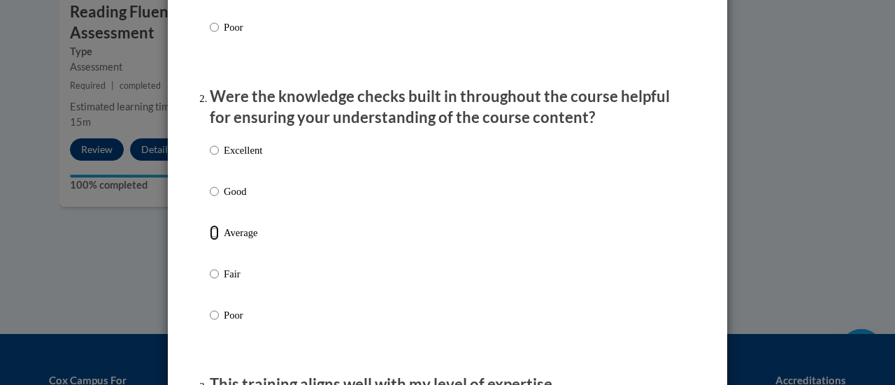
click at [210, 240] on input "Average" at bounding box center [214, 232] width 9 height 15
radio input "true"
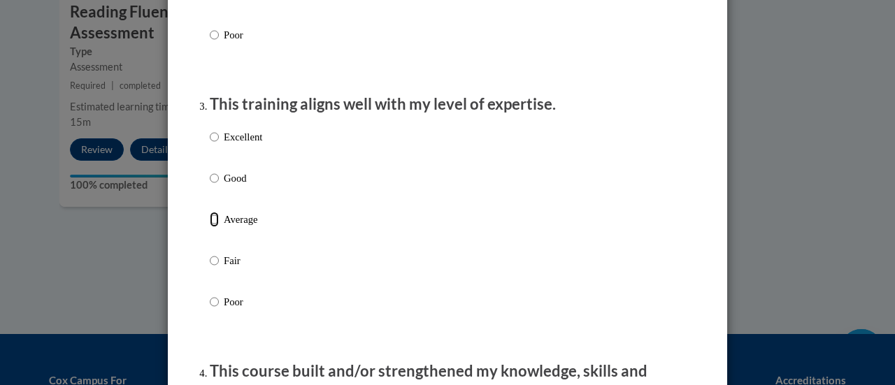
click at [212, 227] on input "Average" at bounding box center [214, 219] width 9 height 15
radio input "true"
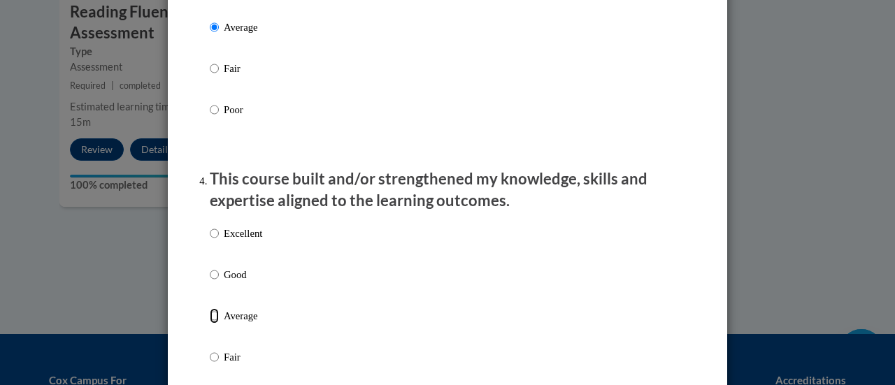
click at [212, 324] on input "Average" at bounding box center [214, 315] width 9 height 15
radio input "true"
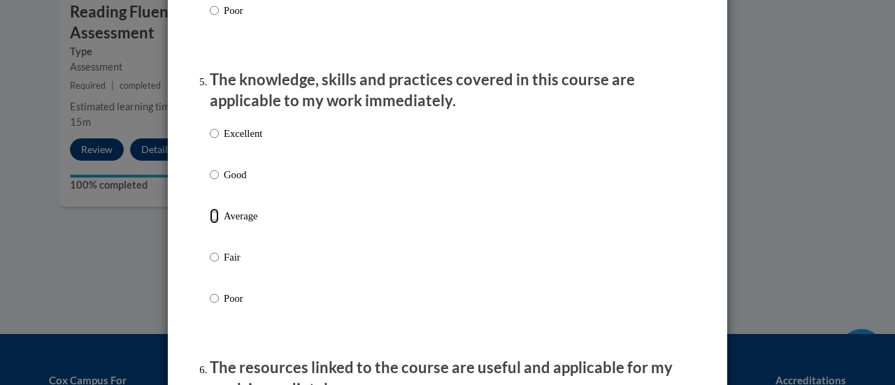
click at [210, 224] on input "Average" at bounding box center [214, 215] width 9 height 15
radio input "true"
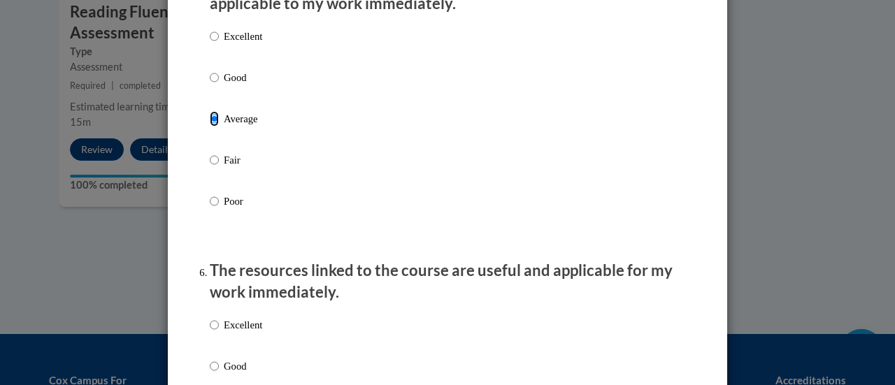
scroll to position [1457, 0]
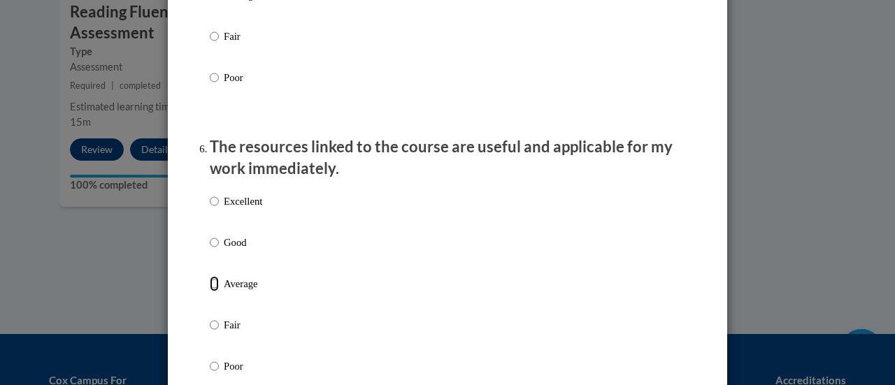
click at [210, 291] on input "Average" at bounding box center [214, 283] width 9 height 15
radio input "true"
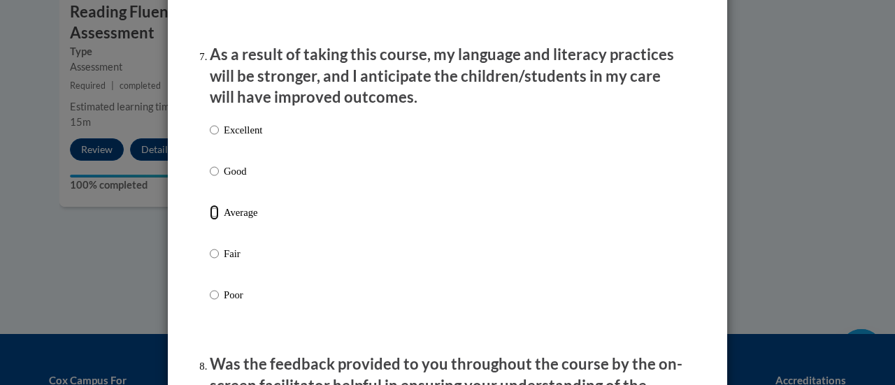
click at [212, 220] on input "Average" at bounding box center [214, 212] width 9 height 15
radio input "true"
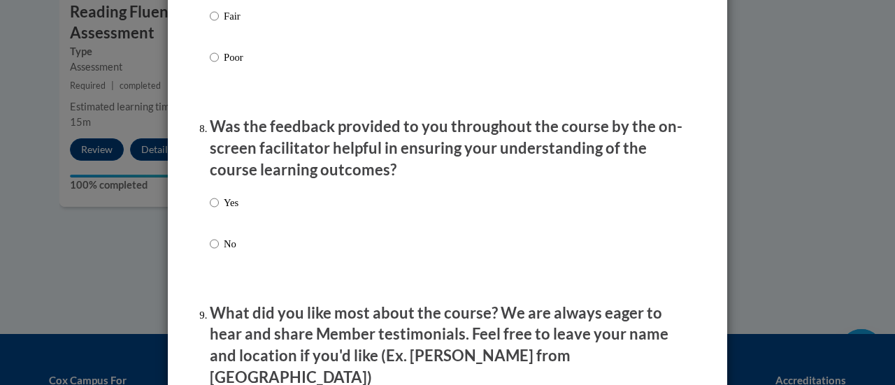
scroll to position [2093, 0]
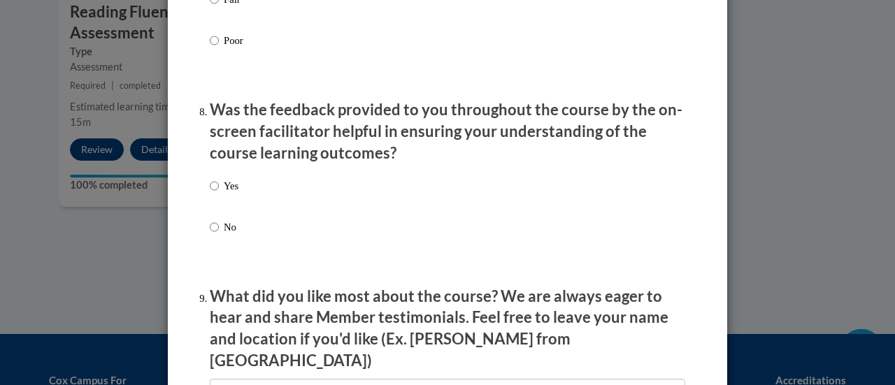
click at [263, 344] on p "What did you like most about the course? We are always eager to hear and share …" at bounding box center [447, 329] width 475 height 86
click at [210, 194] on input "Yes" at bounding box center [214, 185] width 9 height 15
radio input "true"
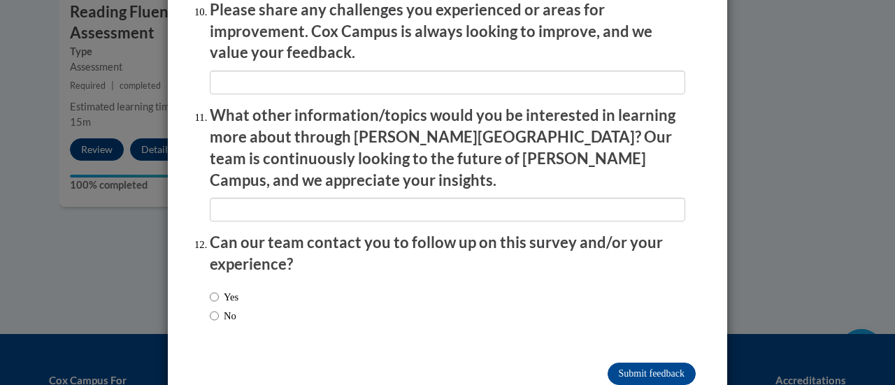
scroll to position [2521, 0]
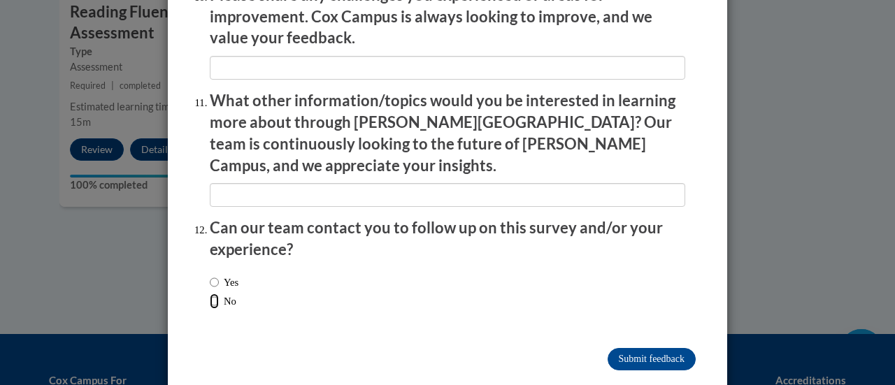
click at [210, 294] on input "No" at bounding box center [214, 301] width 9 height 15
radio input "true"
click at [662, 348] on input "Submit feedback" at bounding box center [651, 359] width 88 height 22
